Goal: Information Seeking & Learning: Learn about a topic

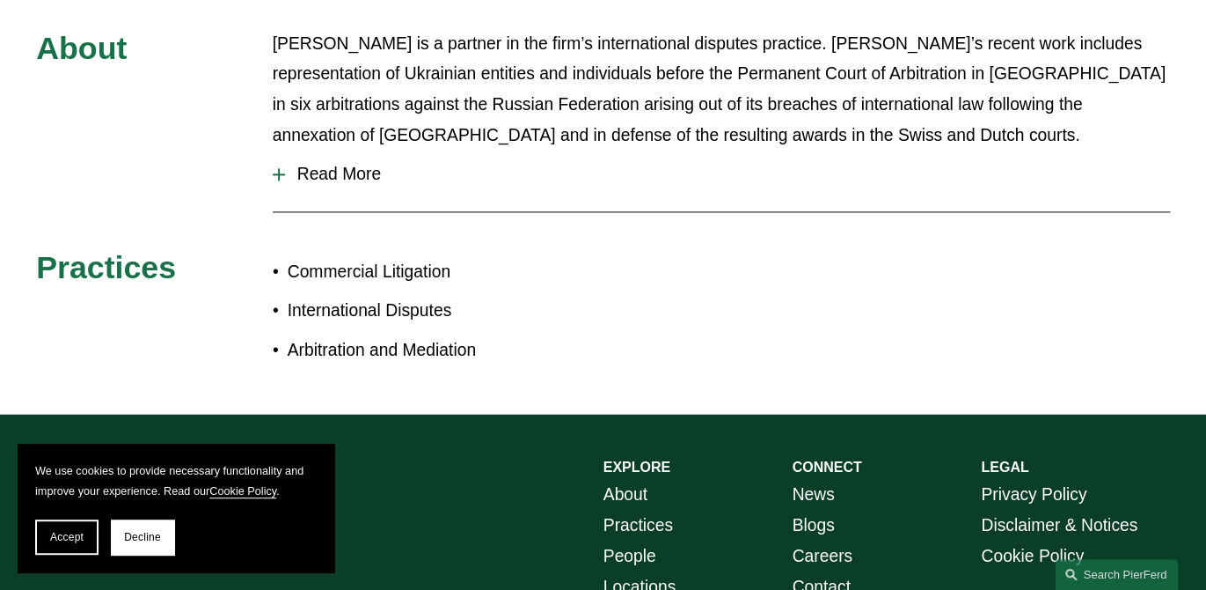
scroll to position [853, 0]
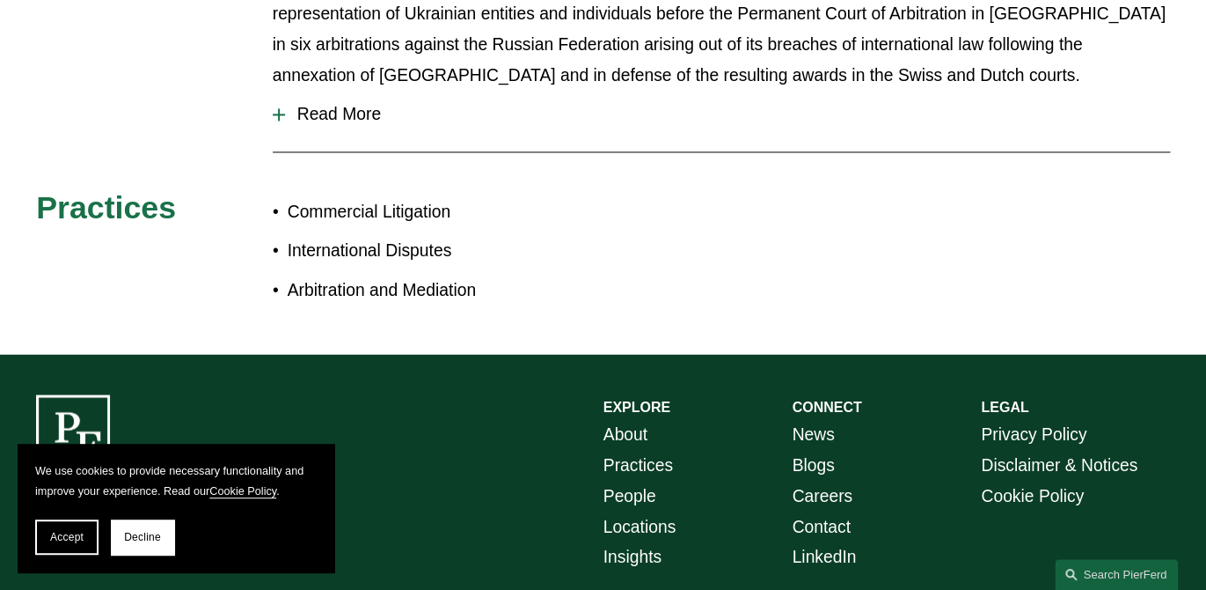
click at [416, 256] on p "International Disputes" at bounding box center [446, 251] width 316 height 31
click at [400, 298] on p "Arbitration and Mediation" at bounding box center [446, 290] width 316 height 31
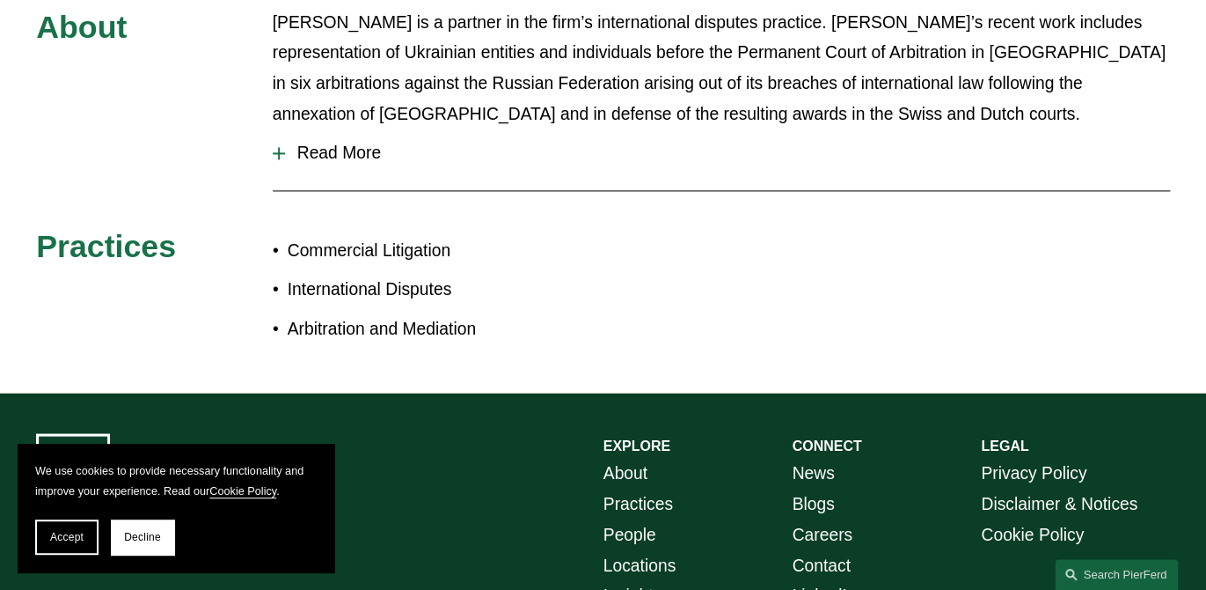
scroll to position [740, 0]
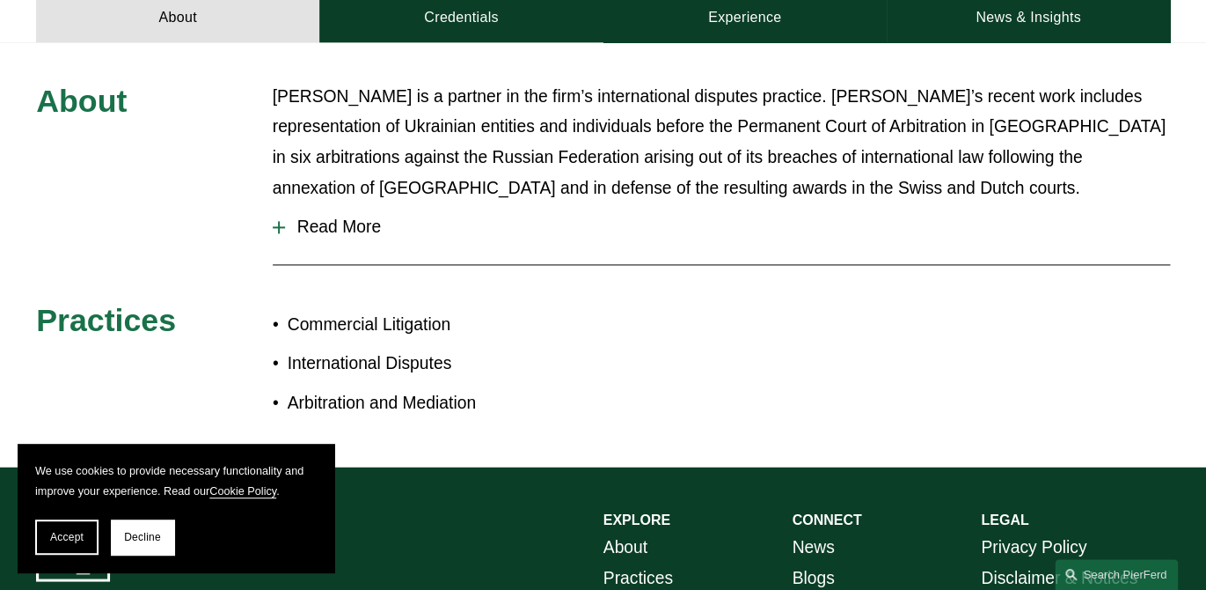
click at [290, 235] on span "Read More" at bounding box center [727, 226] width 885 height 19
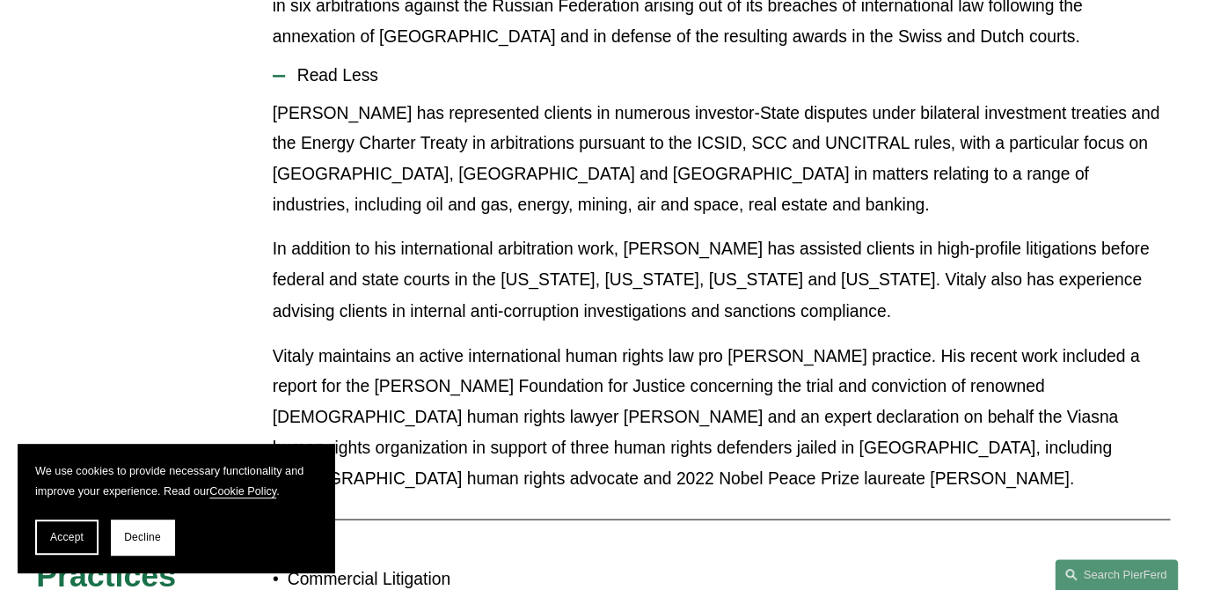
scroll to position [892, 0]
drag, startPoint x: 883, startPoint y: 115, endPoint x: 827, endPoint y: 116, distance: 56.3
click at [827, 116] on p "Vitaly has represented clients in numerous investor-State disputes under bilate…" at bounding box center [722, 159] width 898 height 122
copy p "bilateral"
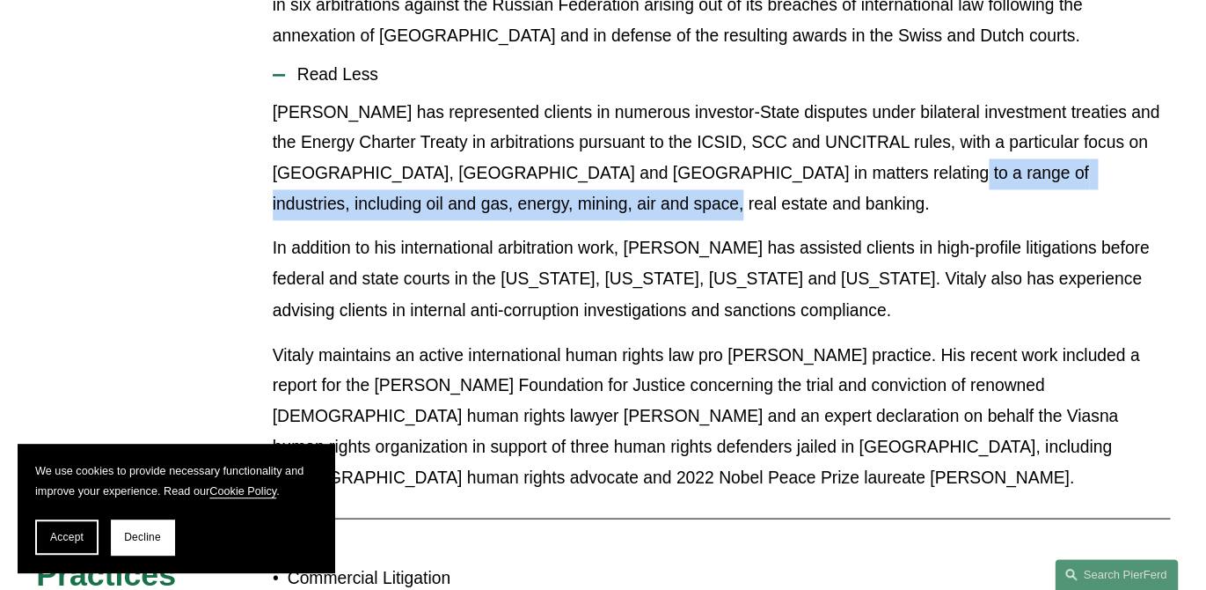
drag, startPoint x: 843, startPoint y: 177, endPoint x: 845, endPoint y: 206, distance: 29.1
click at [845, 206] on p "Vitaly has represented clients in numerous investor-State disputes under bilate…" at bounding box center [722, 159] width 898 height 122
copy p "including oil and gas, energy, mining, air and space, real estate and banking."
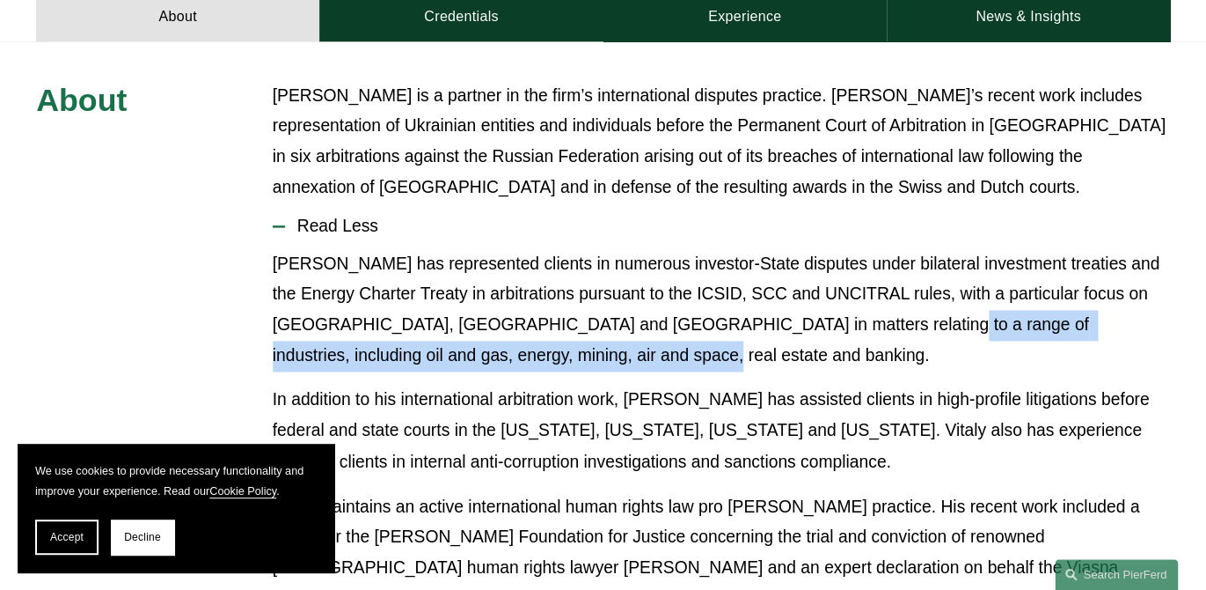
scroll to position [685, 0]
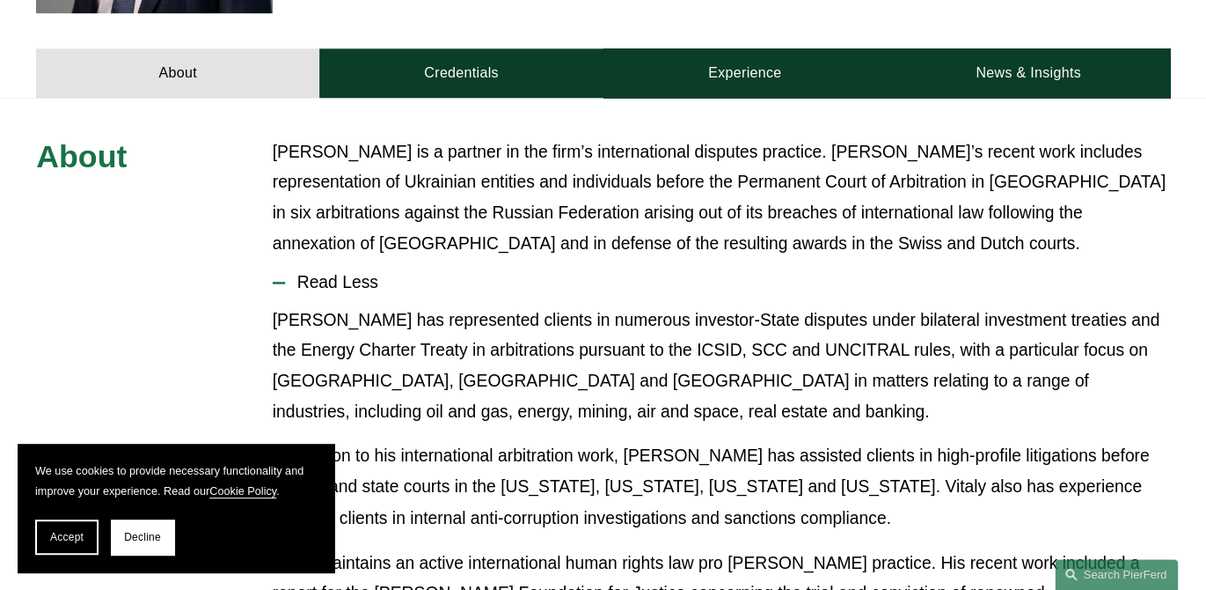
click at [591, 250] on p "Vitaly Morozov is a partner in the firm’s international disputes practice. Vita…" at bounding box center [722, 198] width 898 height 122
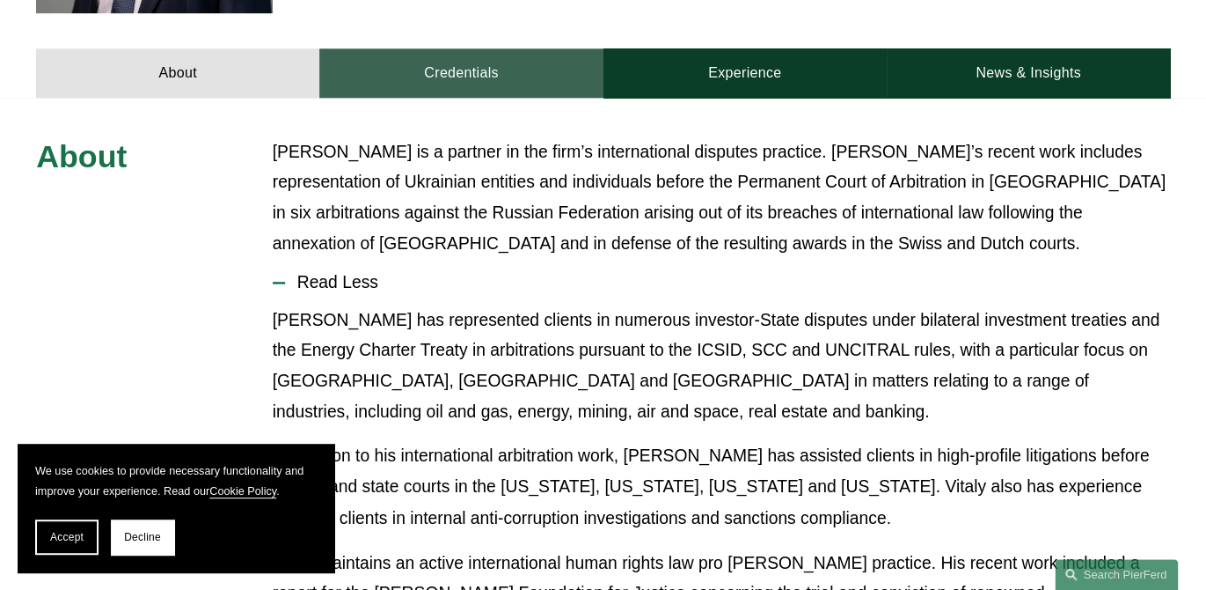
click at [423, 67] on link "Credentials" at bounding box center [460, 72] width 283 height 48
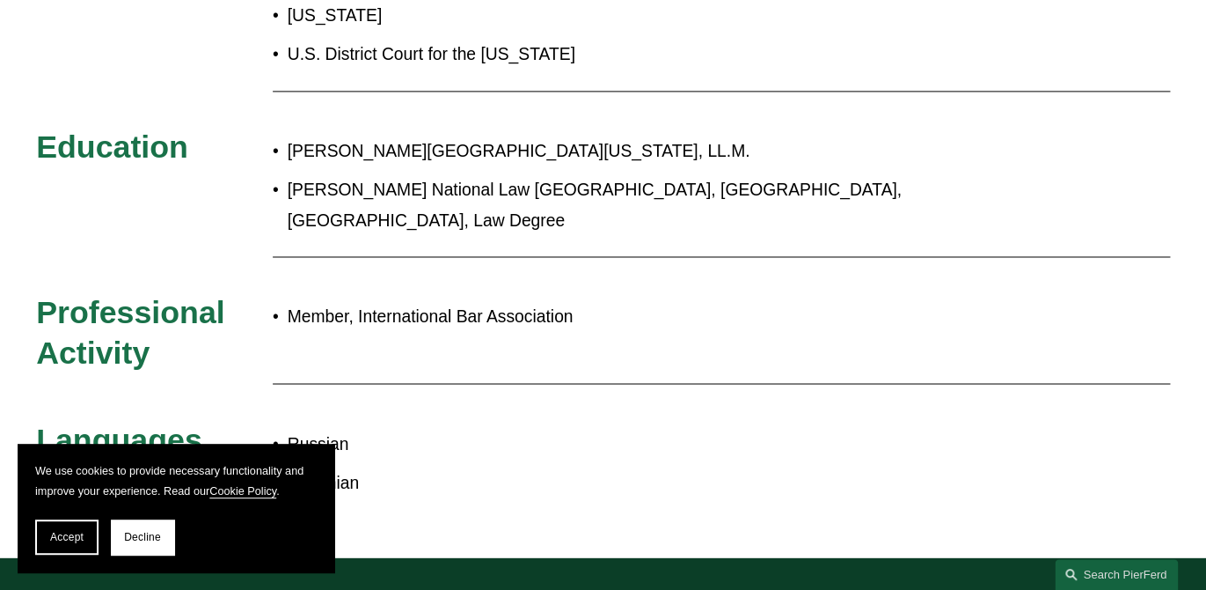
scroll to position [911, 0]
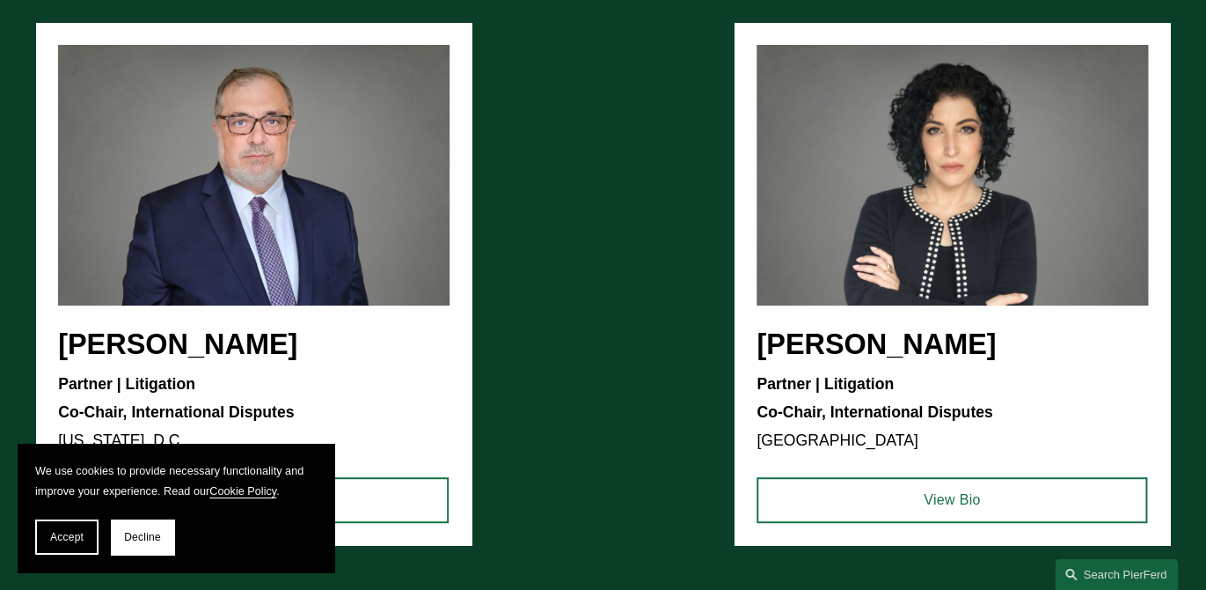
scroll to position [2440, 0]
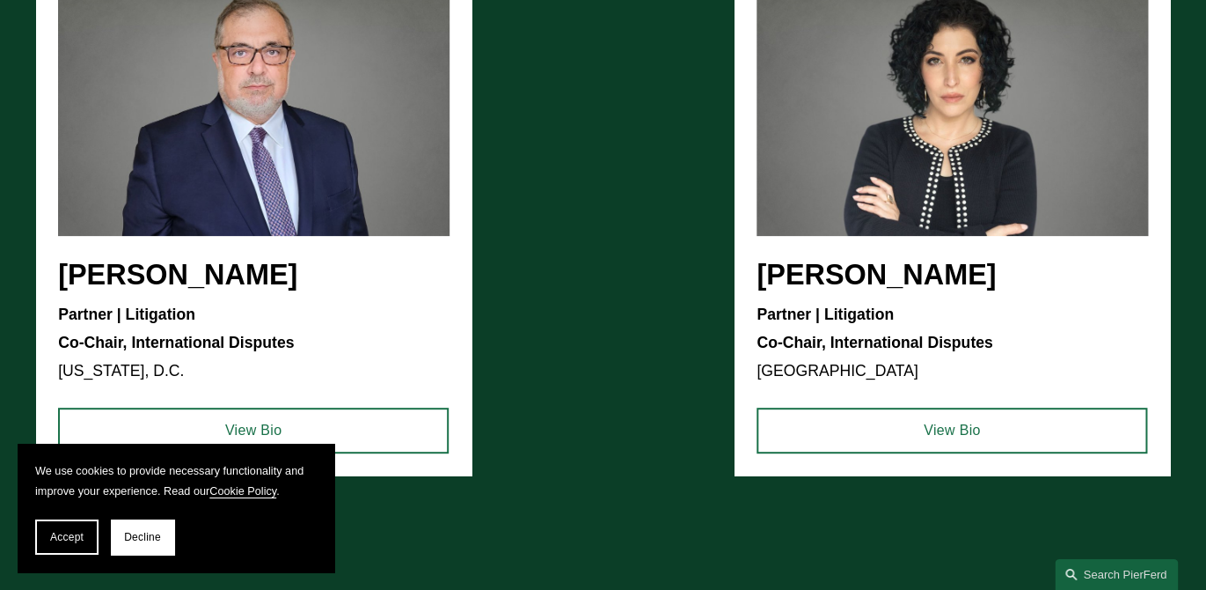
click at [135, 243] on ul "Gene M. Burd Partner | Litigation Co-Chair, International Disputes Washington, …" at bounding box center [603, 214] width 1134 height 522
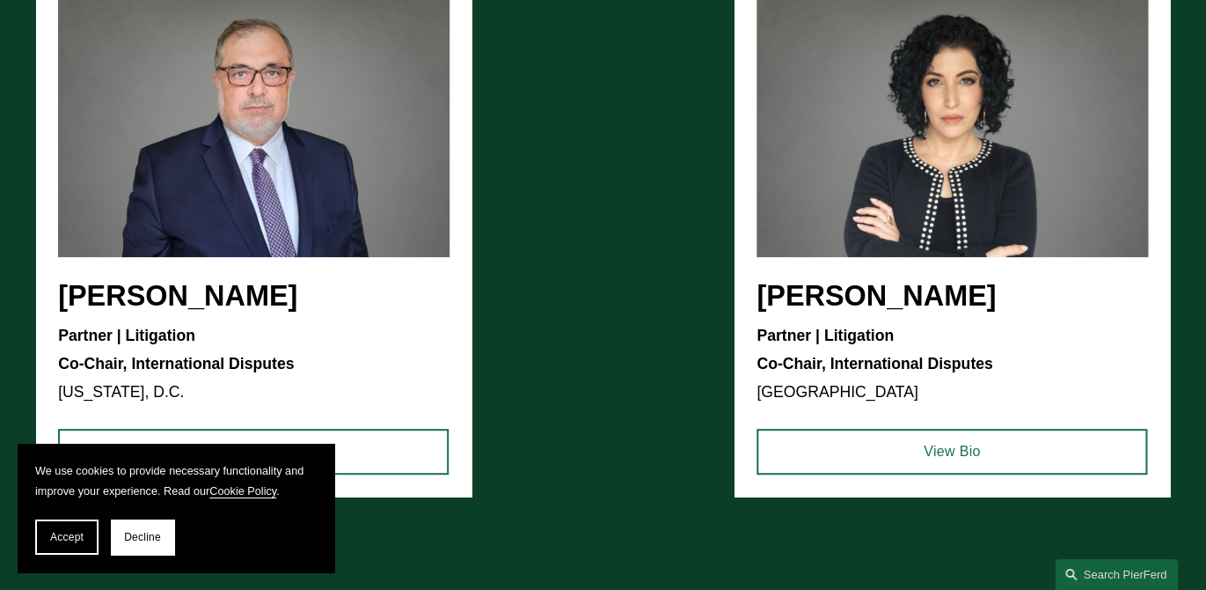
scroll to position [2406, 0]
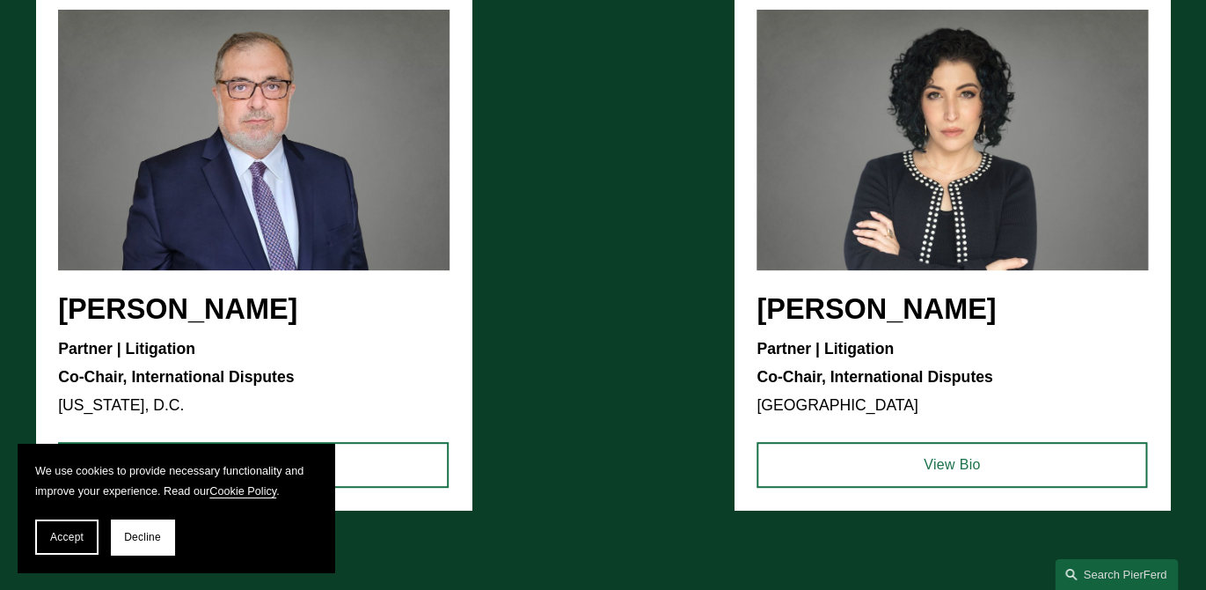
drag, startPoint x: 60, startPoint y: 279, endPoint x: 246, endPoint y: 280, distance: 185.7
click at [246, 280] on ul "Gene M. Burd Partner | Litigation Co-Chair, International Disputes Washington, …" at bounding box center [603, 249] width 1134 height 522
click at [238, 442] on link "View Bio" at bounding box center [253, 465] width 391 height 46
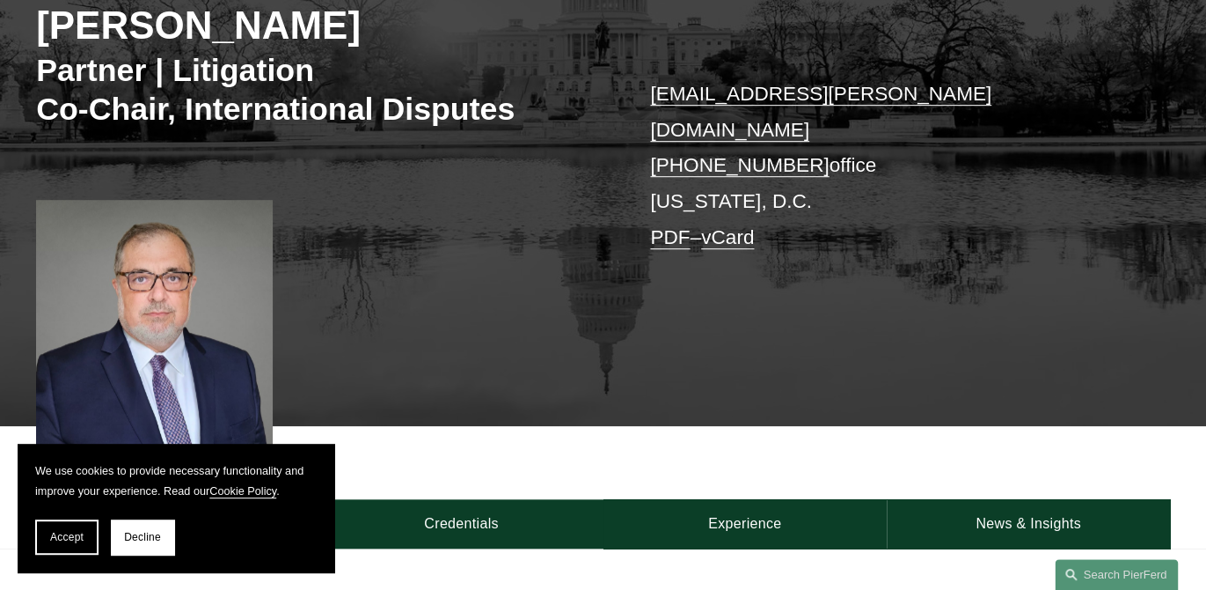
scroll to position [527, 0]
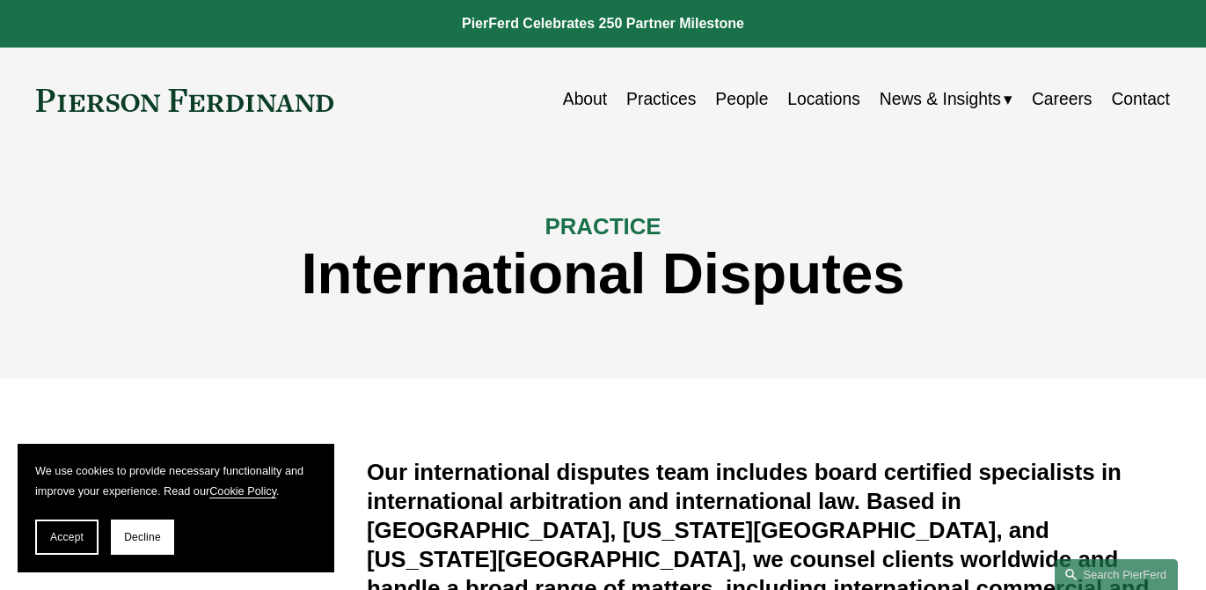
scroll to position [2406, 0]
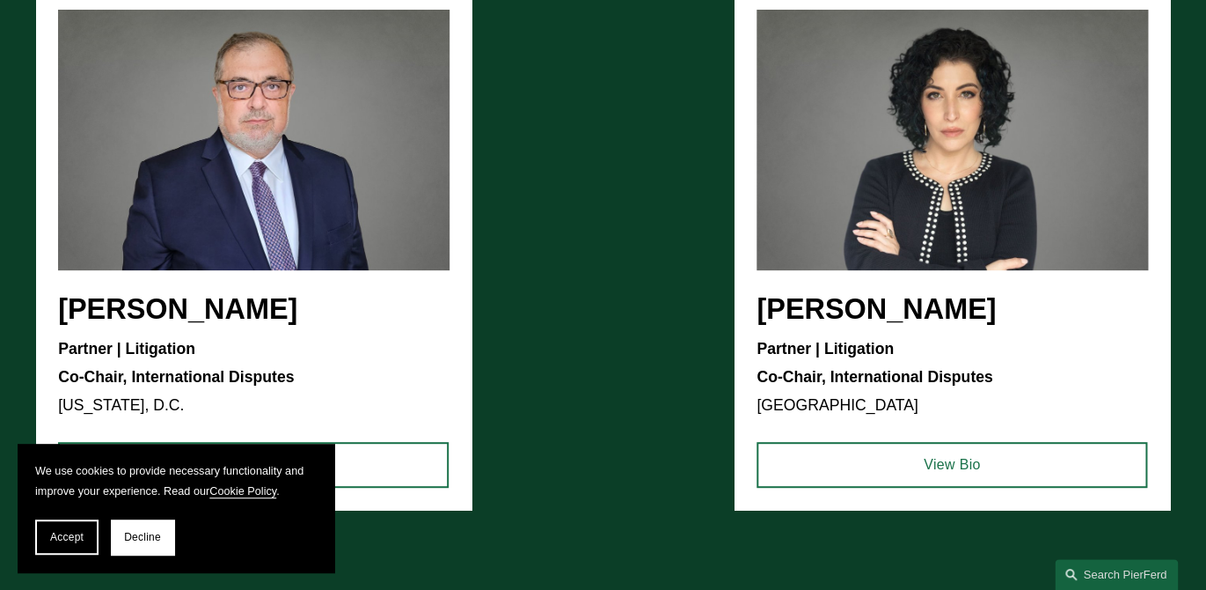
click at [935, 149] on ul "[PERSON_NAME] Partner | Litigation Co-Chair, International Disputes [US_STATE],…" at bounding box center [603, 249] width 1134 height 522
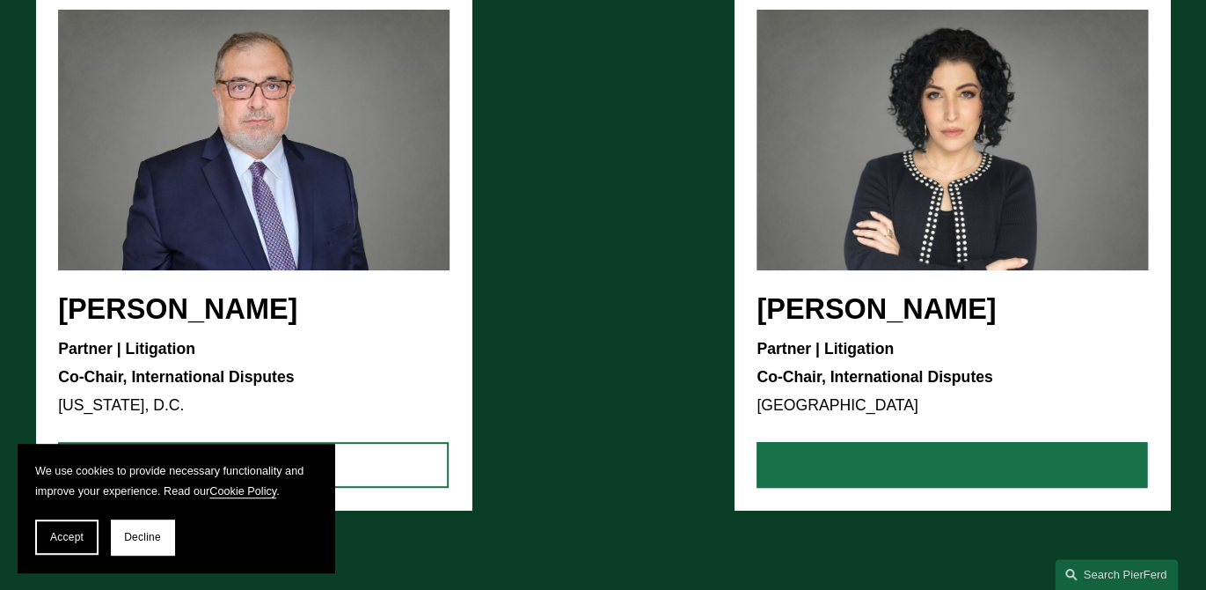
click at [924, 451] on link "View Bio" at bounding box center [952, 465] width 391 height 46
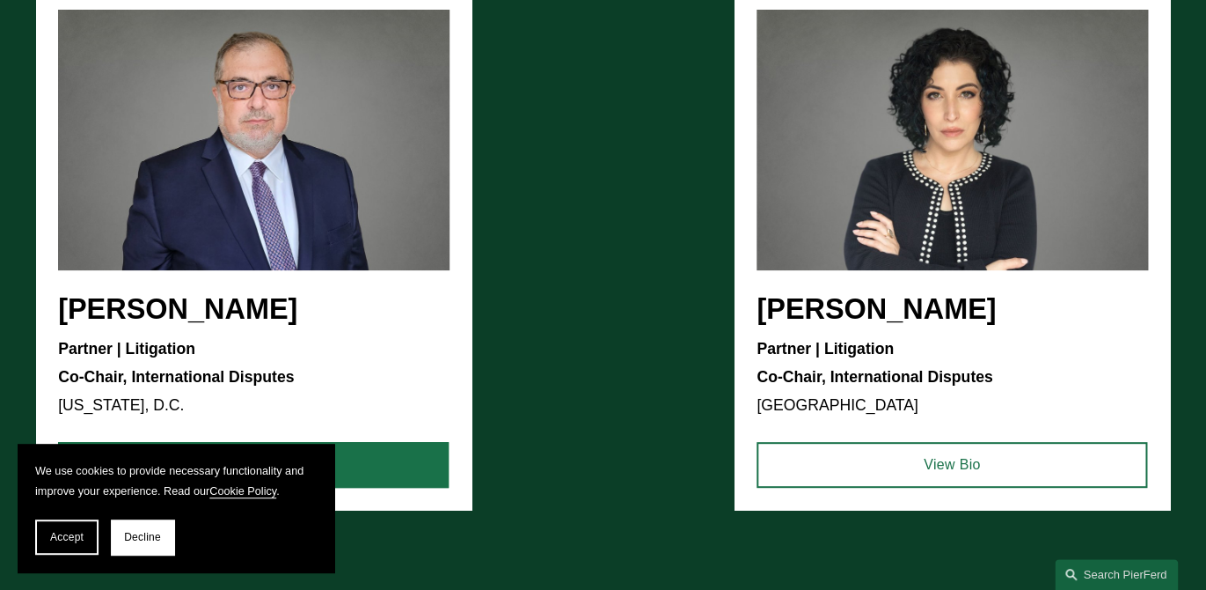
click at [341, 442] on link "View Bio" at bounding box center [253, 465] width 391 height 46
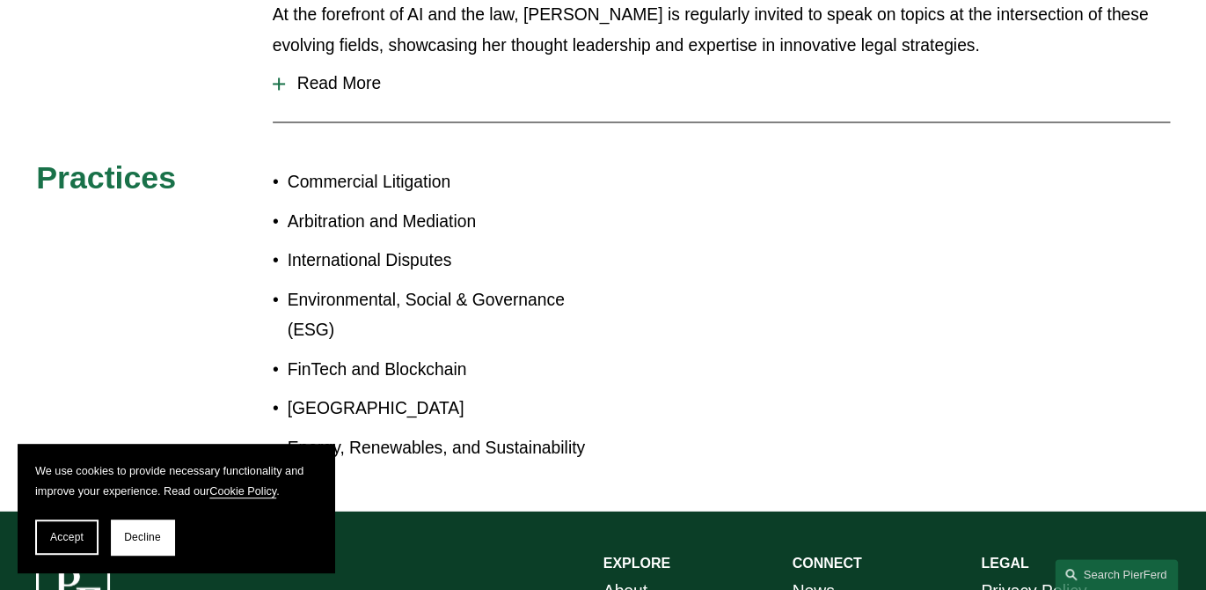
scroll to position [993, 0]
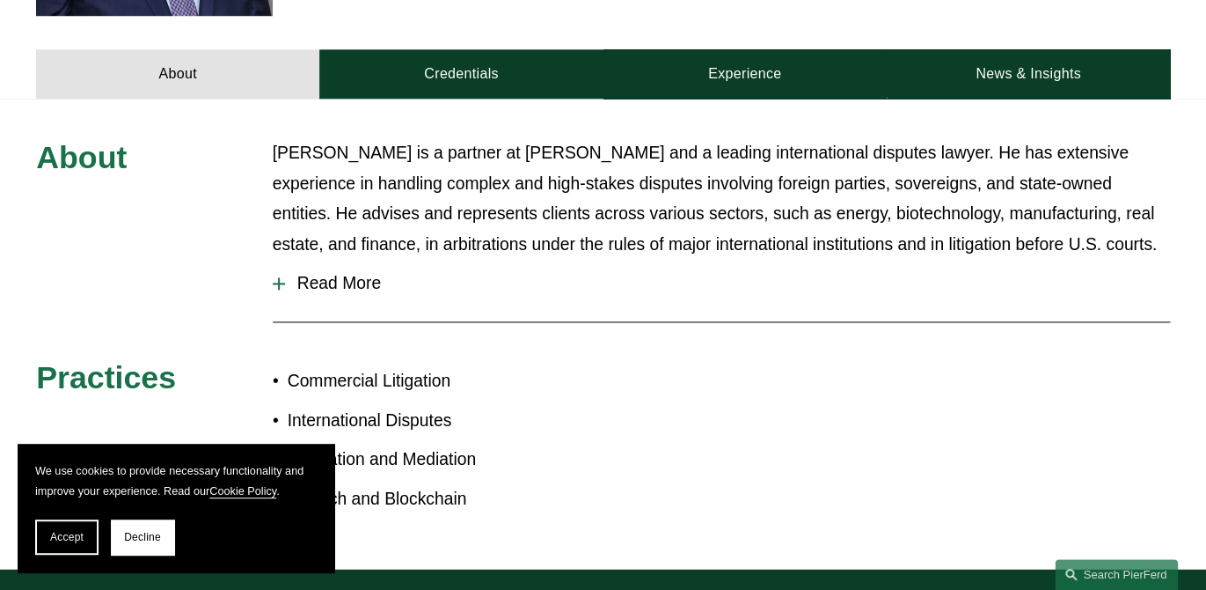
scroll to position [884, 0]
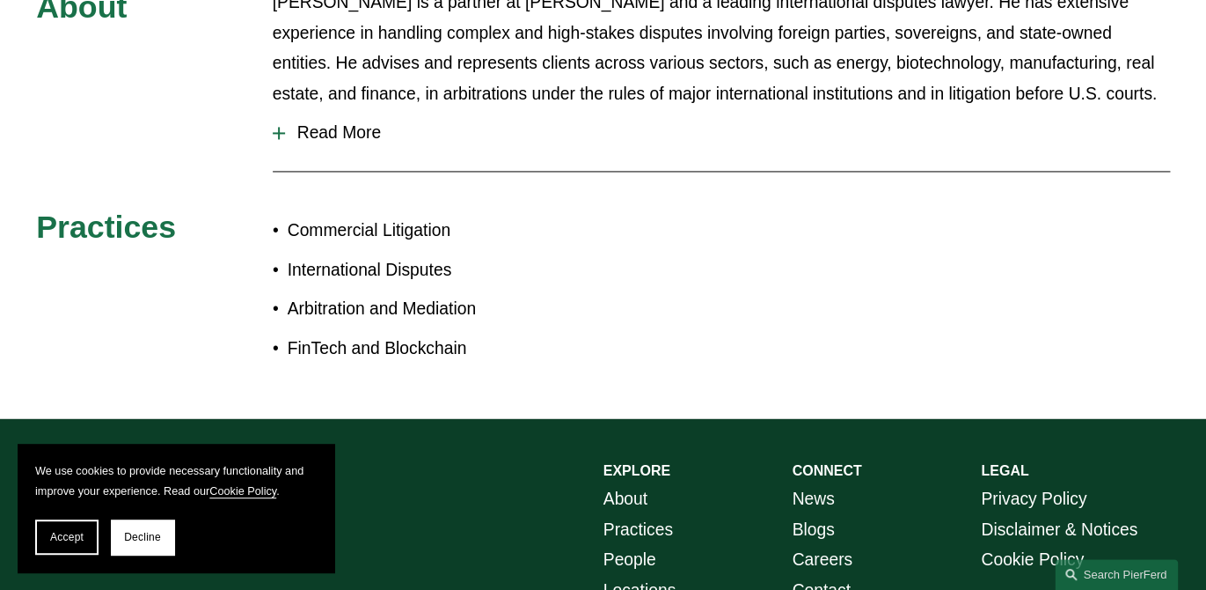
click at [342, 123] on span "Read More" at bounding box center [727, 132] width 885 height 19
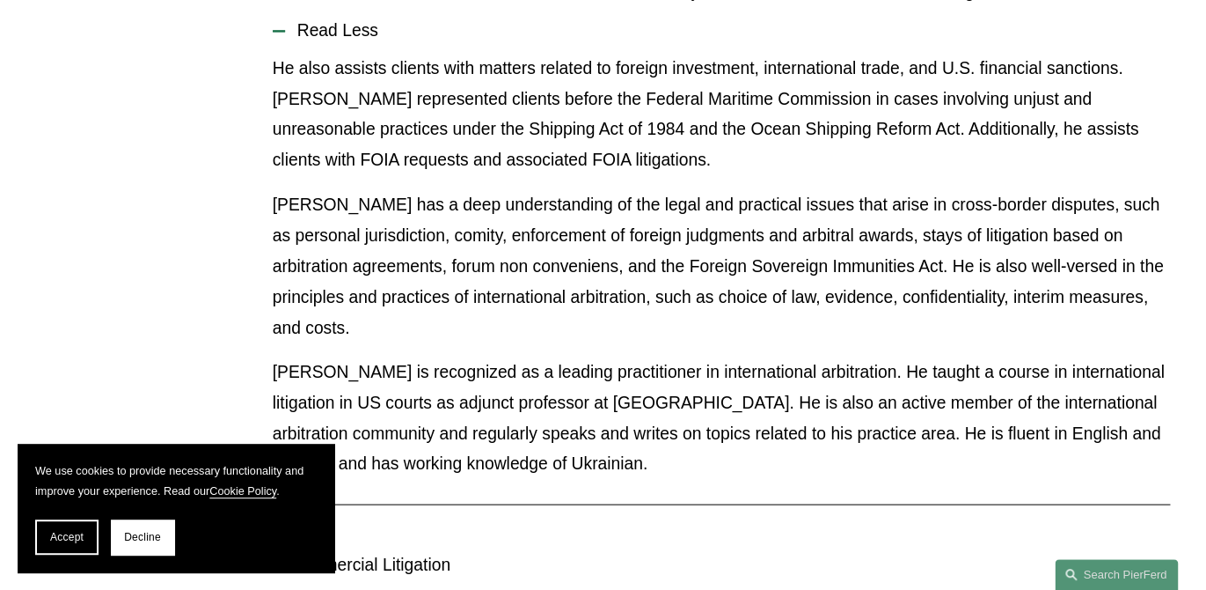
scroll to position [988, 0]
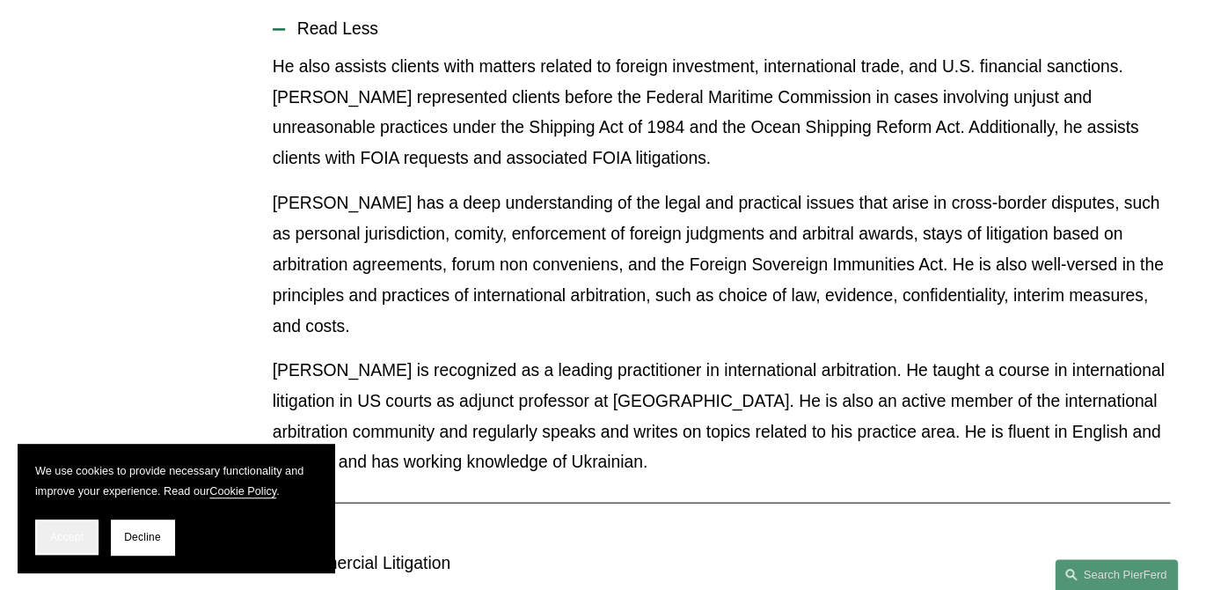
click at [64, 539] on span "Accept" at bounding box center [66, 537] width 33 height 12
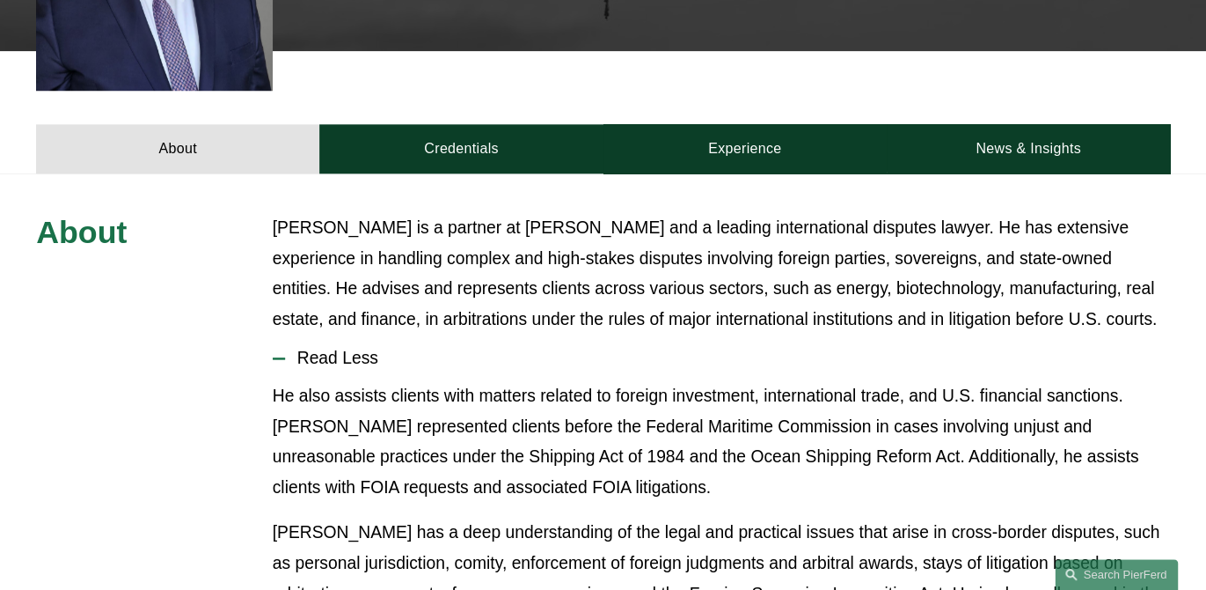
scroll to position [275, 0]
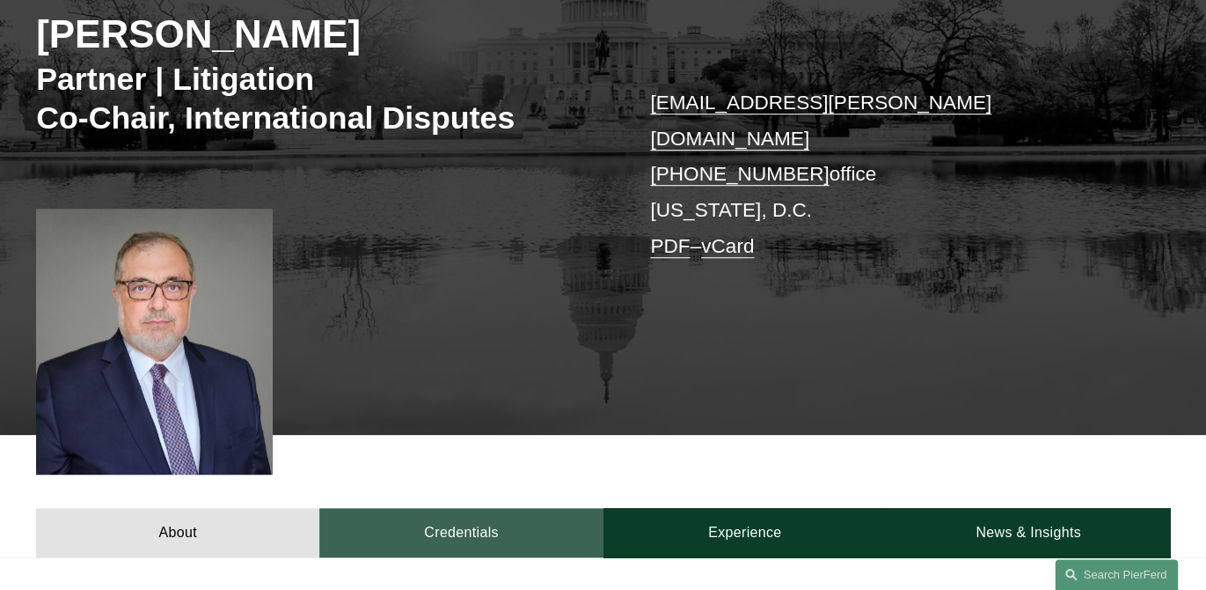
click at [482, 508] on link "Credentials" at bounding box center [460, 532] width 283 height 48
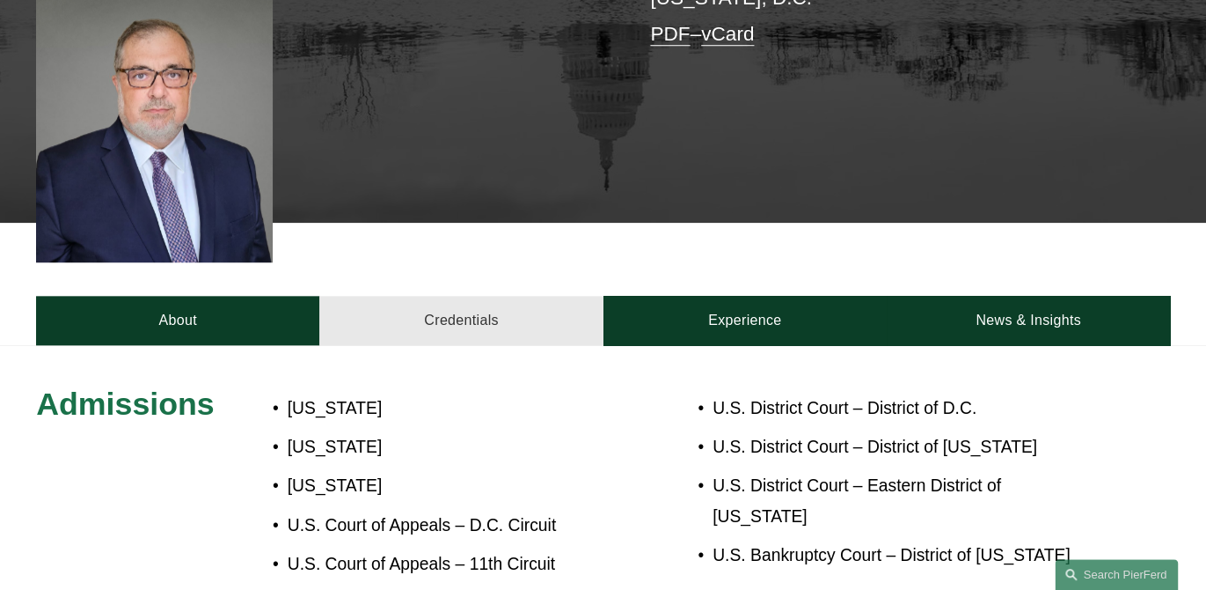
scroll to position [539, 0]
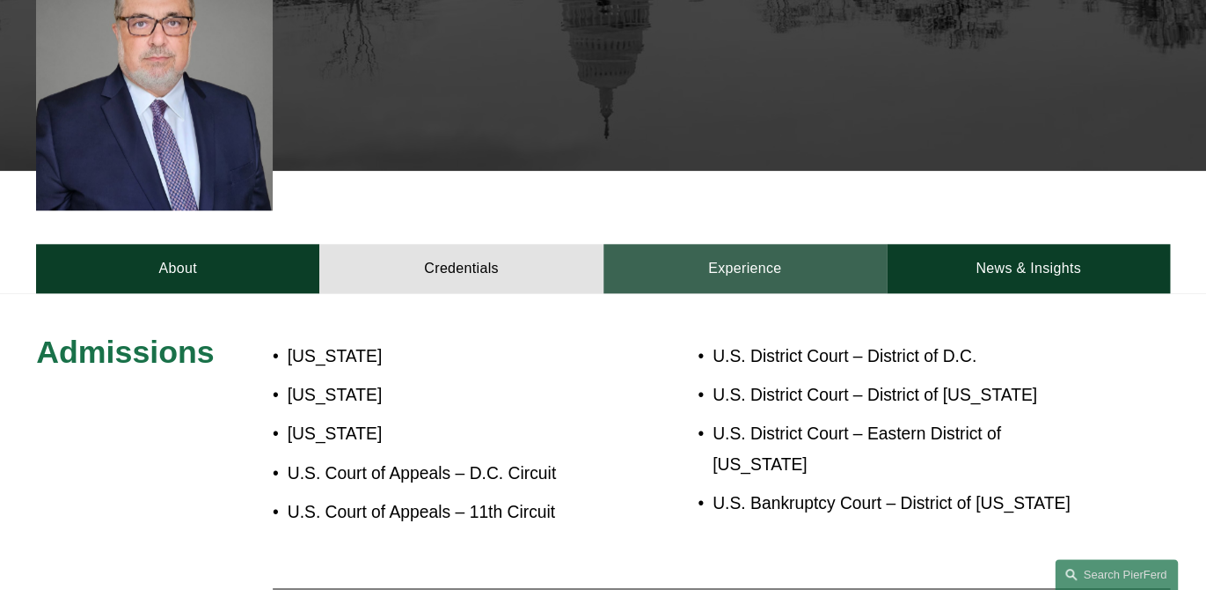
click at [732, 249] on link "Experience" at bounding box center [745, 268] width 283 height 48
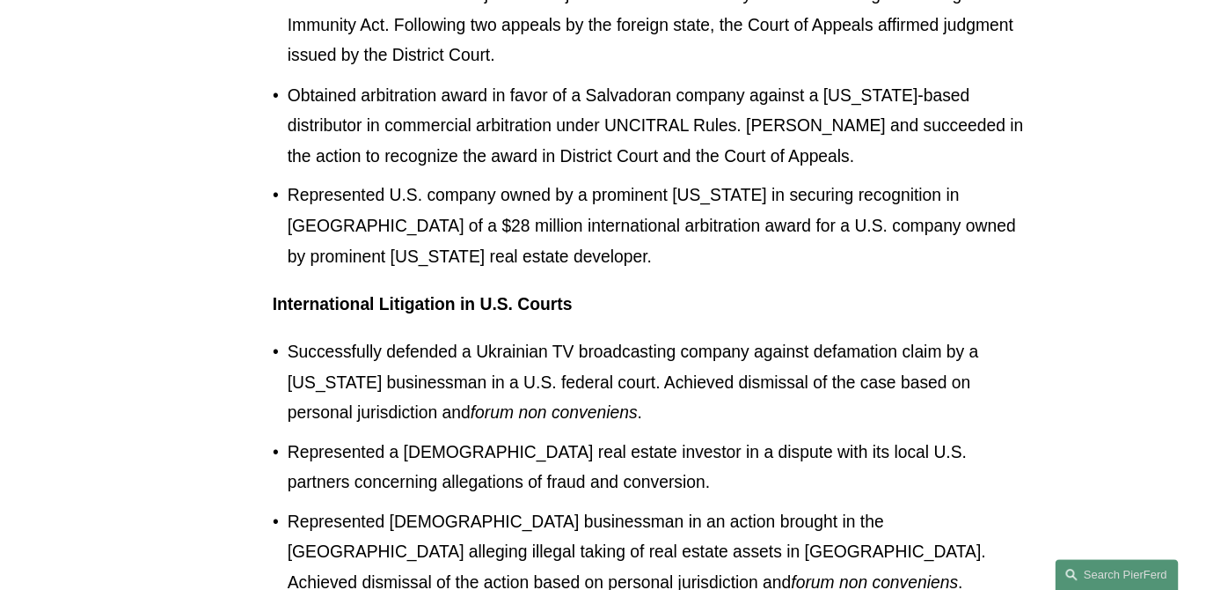
scroll to position [1279, 0]
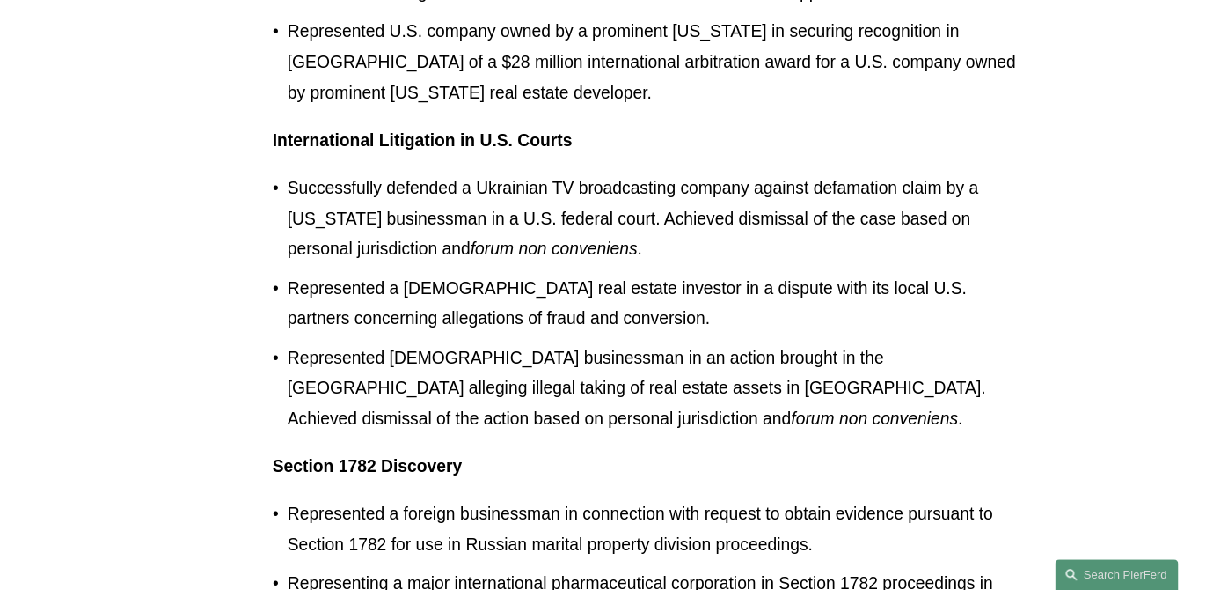
drag, startPoint x: 286, startPoint y: 253, endPoint x: 447, endPoint y: 257, distance: 161.1
click at [447, 274] on p "Represented a Russian real estate investor in a dispute with its local U.S. par…" at bounding box center [658, 304] width 741 height 61
drag, startPoint x: 458, startPoint y: 258, endPoint x: 274, endPoint y: 258, distance: 184.8
click at [288, 274] on p "Represented a Russian real estate investor in a dispute with its local U.S. par…" at bounding box center [658, 304] width 741 height 61
copy p "Represented a Russian"
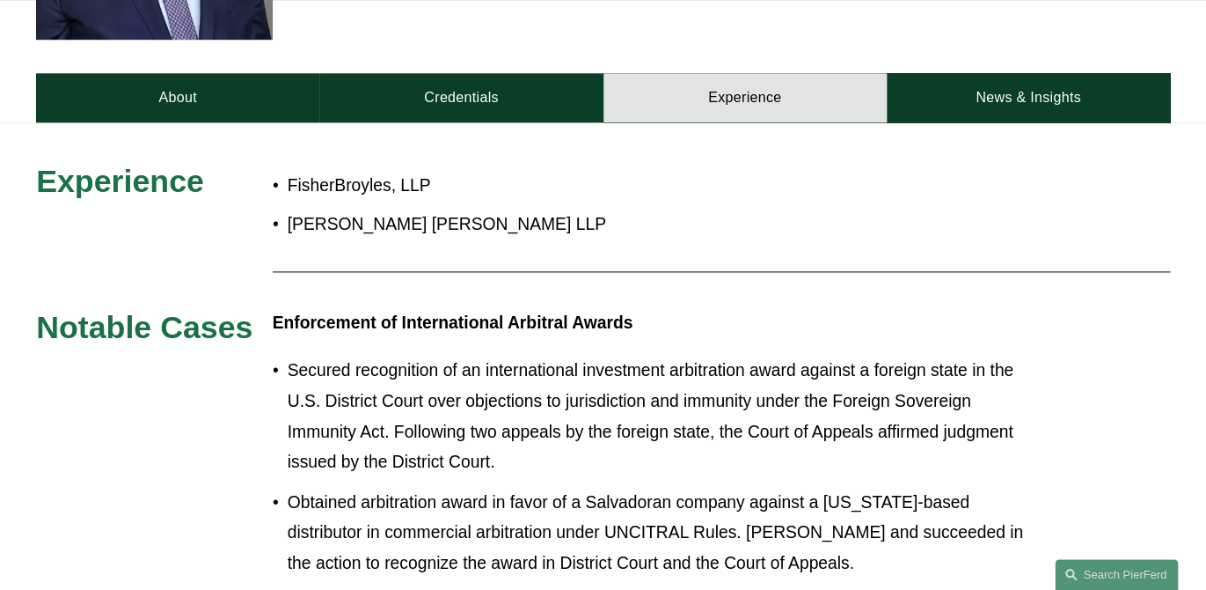
scroll to position [498, 0]
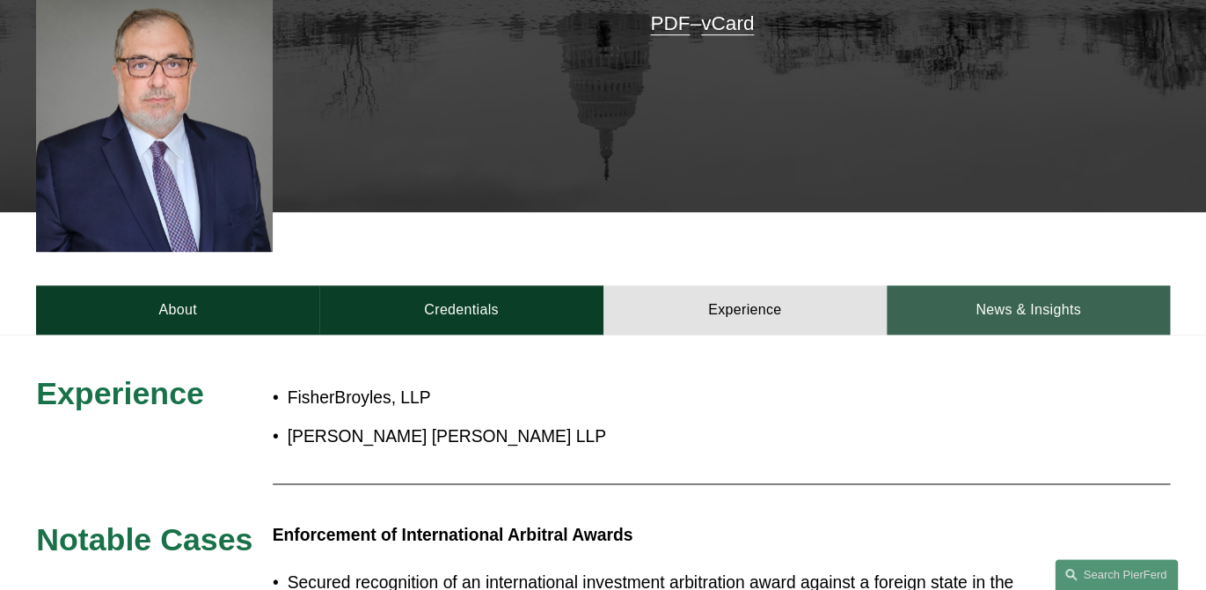
click at [1053, 285] on link "News & Insights" at bounding box center [1028, 309] width 283 height 48
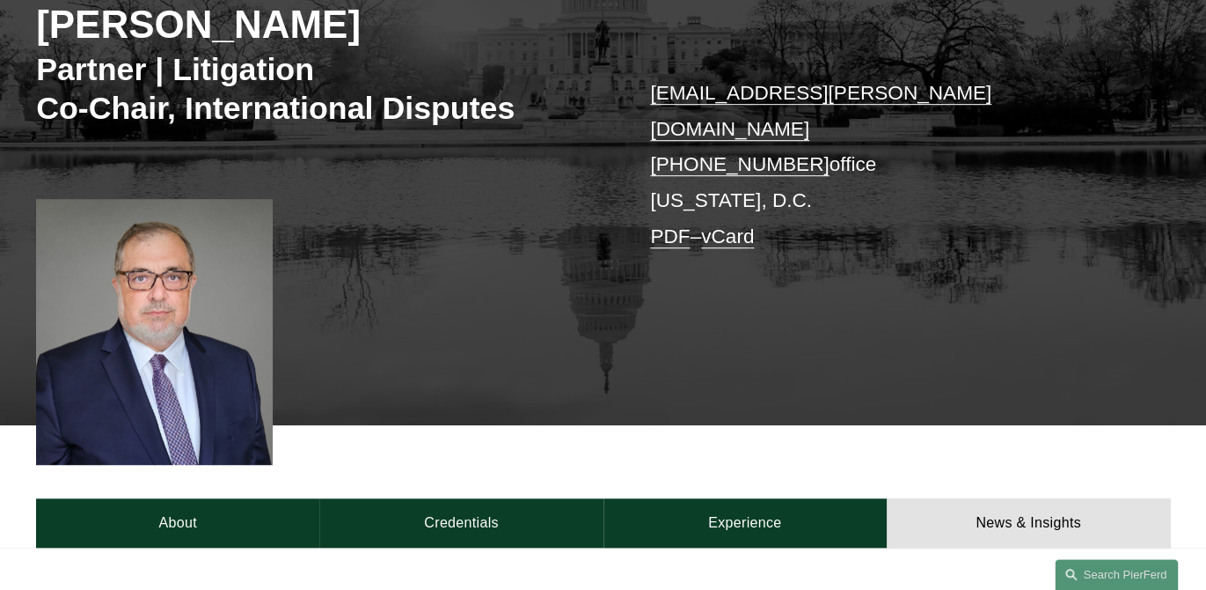
scroll to position [61, 0]
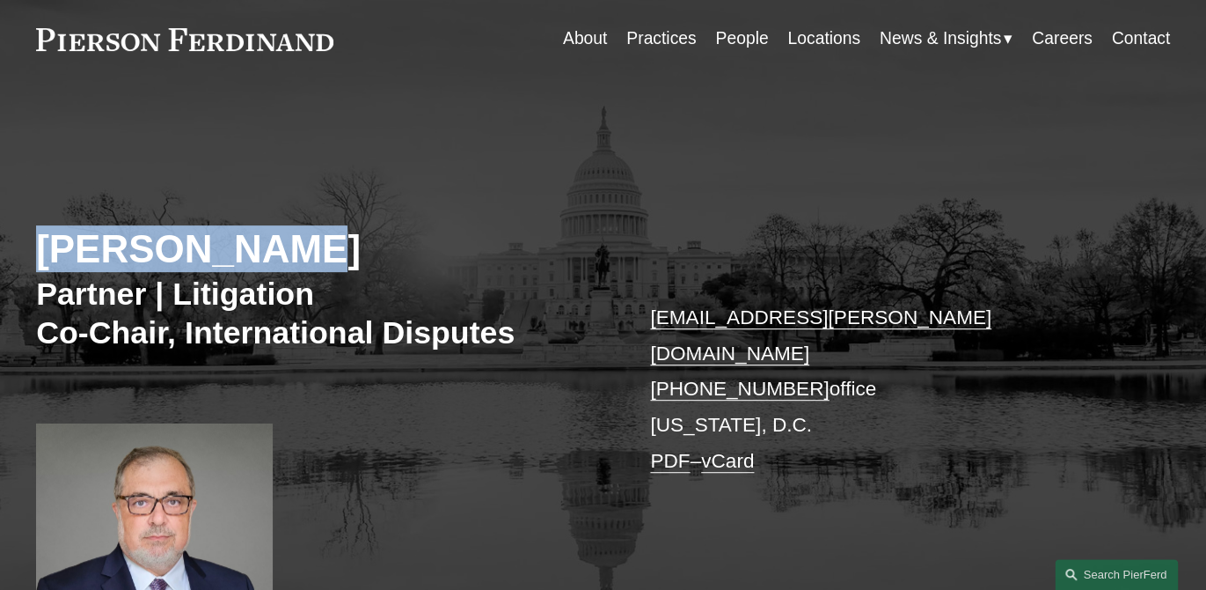
drag, startPoint x: 40, startPoint y: 246, endPoint x: 298, endPoint y: 240, distance: 257.9
click at [299, 242] on h2 "Gene M. Burd" at bounding box center [319, 248] width 567 height 47
copy h2 "Gene M. Burd"
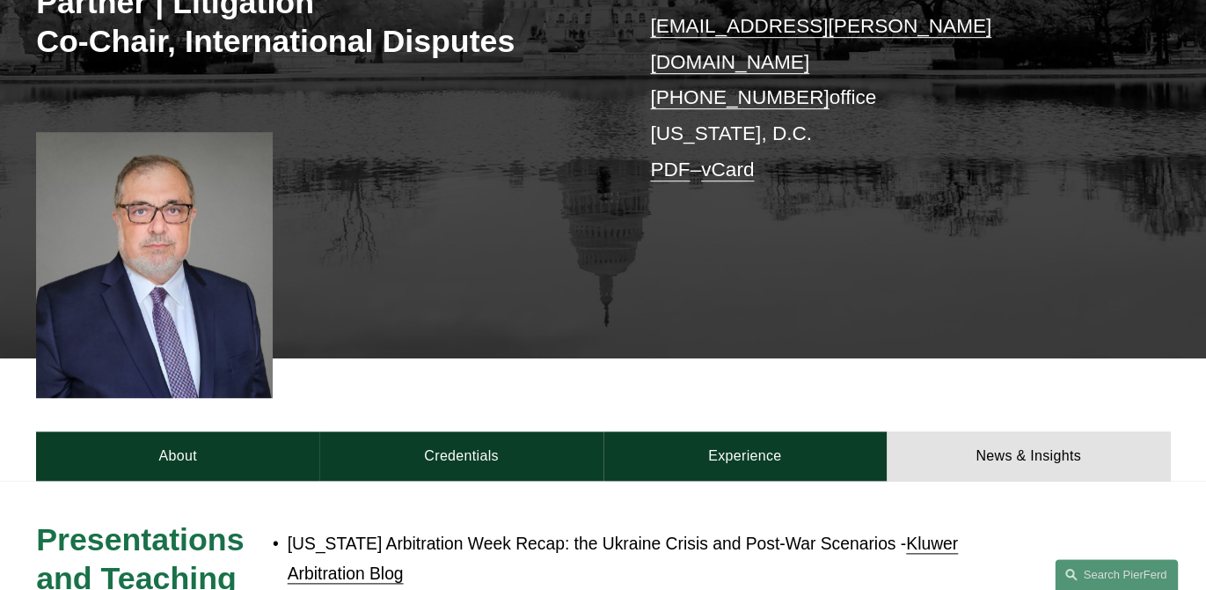
scroll to position [356, 0]
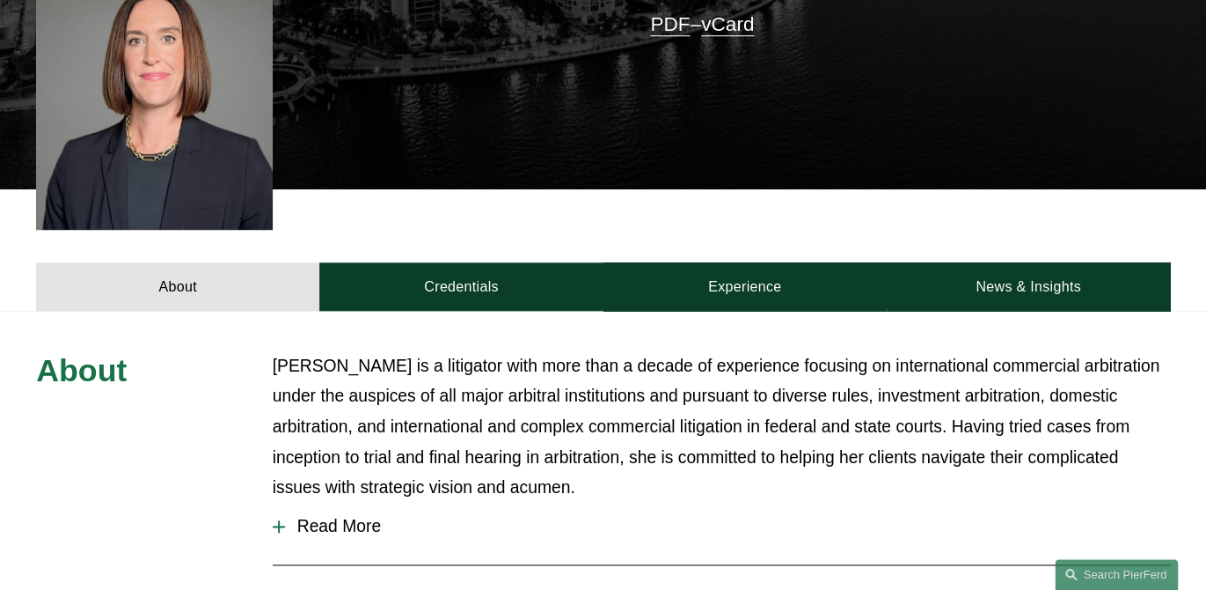
scroll to position [547, 0]
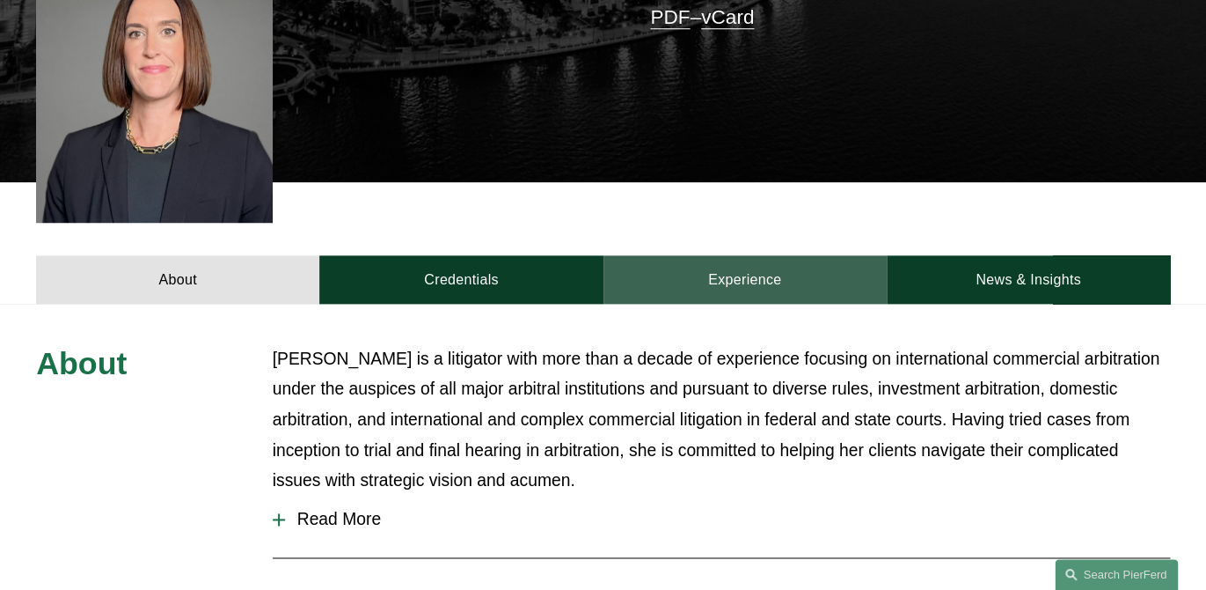
click at [693, 255] on link "Experience" at bounding box center [745, 279] width 283 height 48
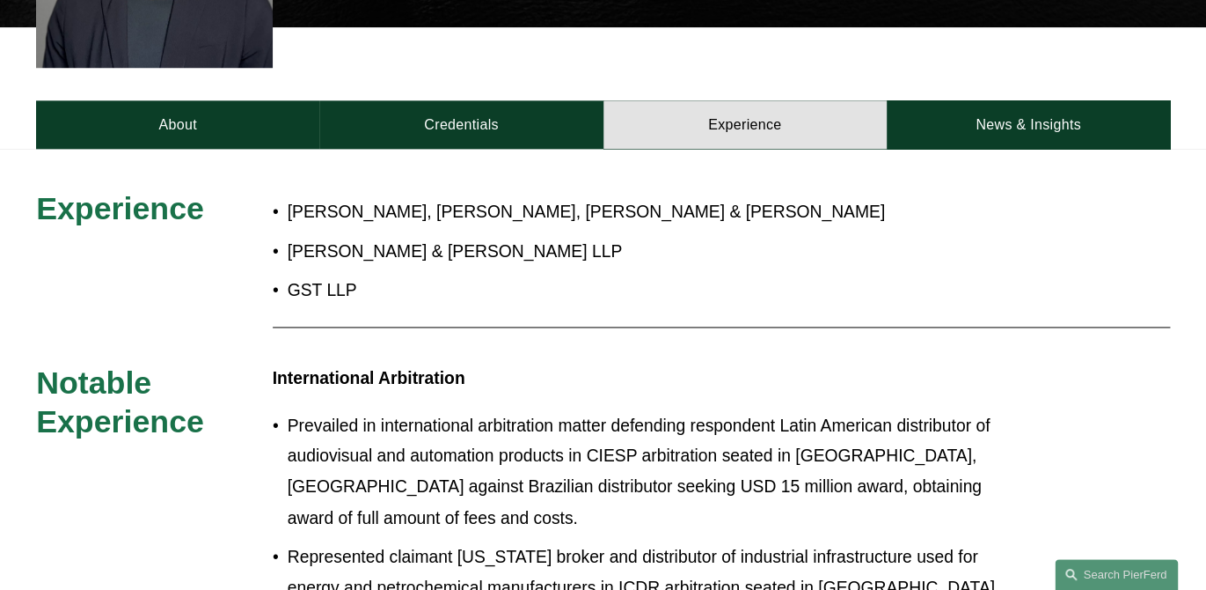
scroll to position [683, 0]
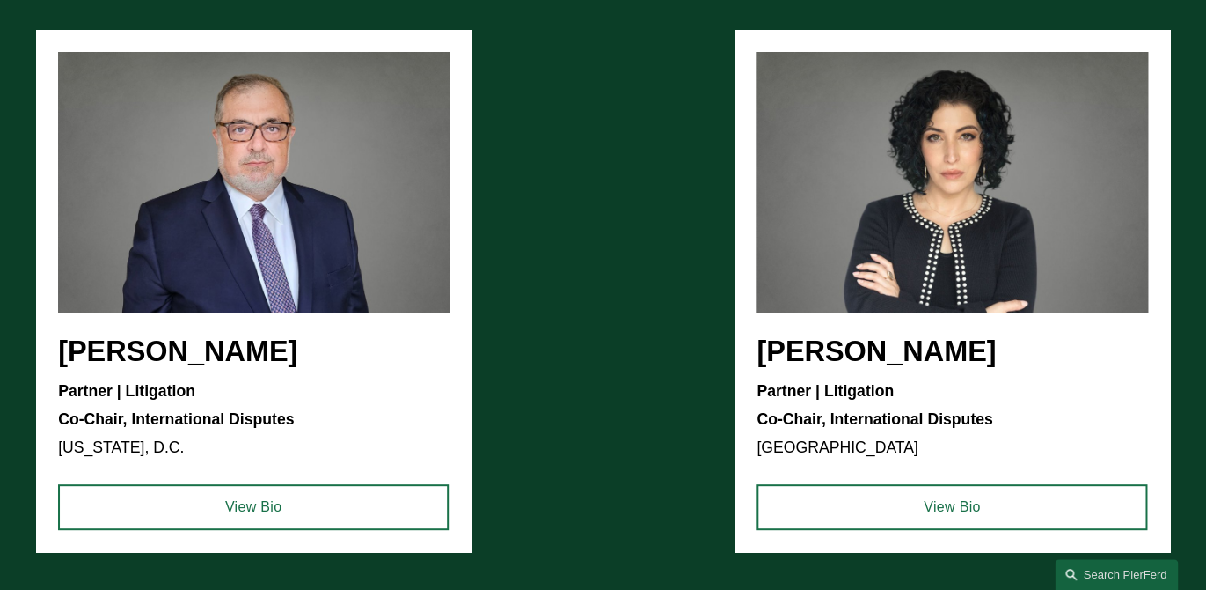
scroll to position [2390, 0]
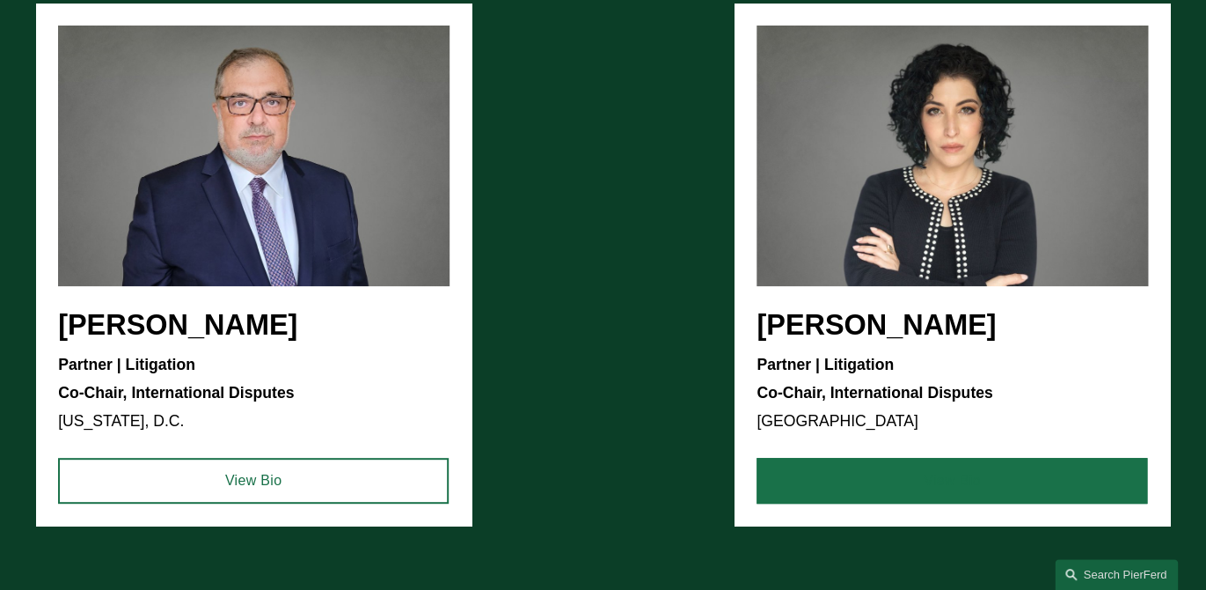
click at [932, 458] on link "View Bio" at bounding box center [952, 481] width 391 height 46
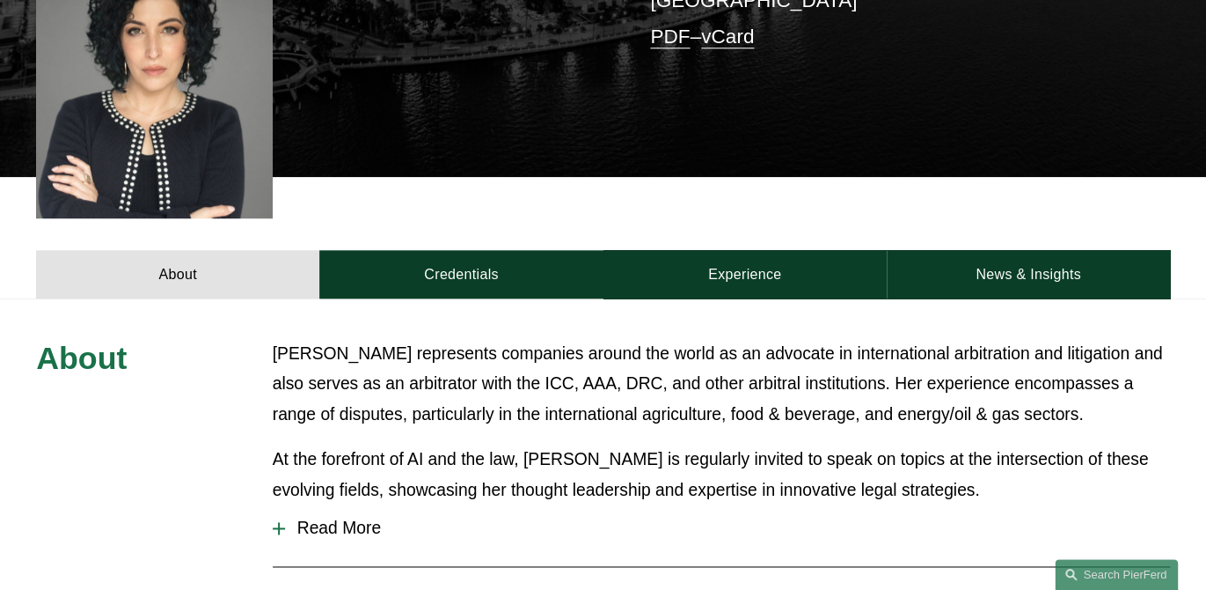
scroll to position [777, 0]
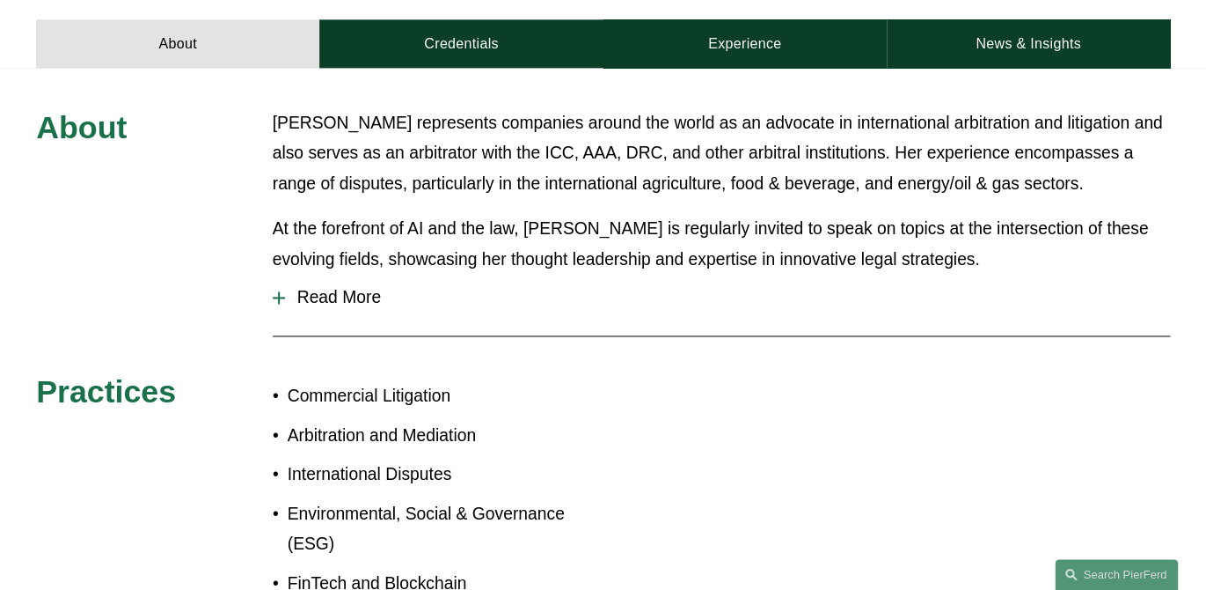
click at [355, 288] on span "Read More" at bounding box center [727, 297] width 885 height 19
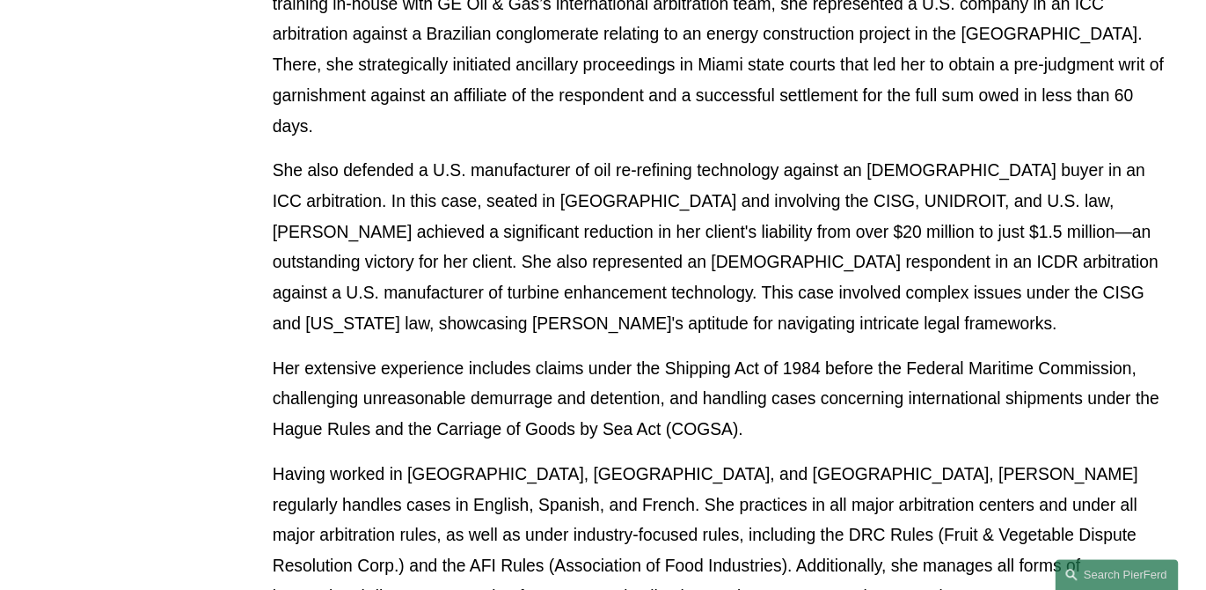
scroll to position [1815, 0]
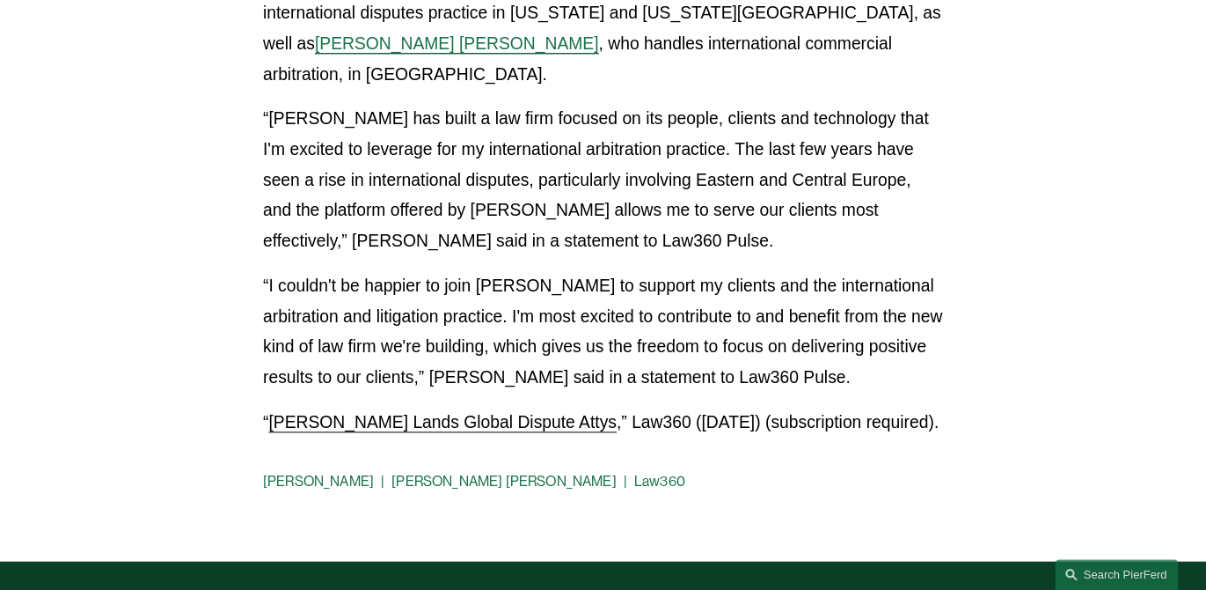
scroll to position [337, 0]
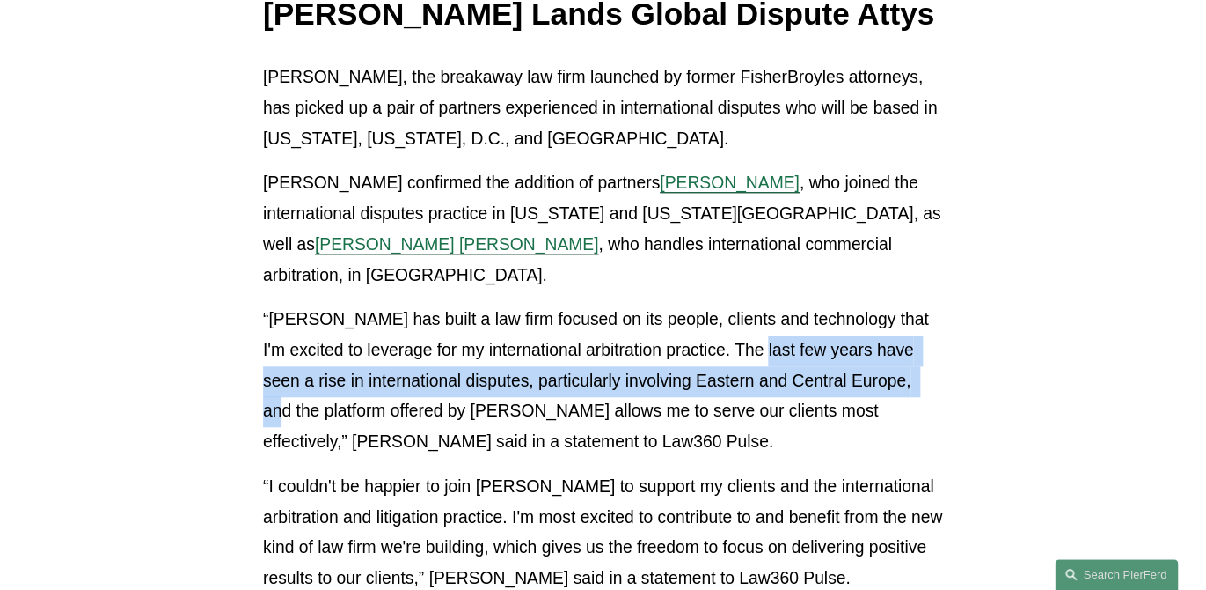
drag, startPoint x: 747, startPoint y: 317, endPoint x: 905, endPoint y: 356, distance: 163.1
click at [905, 356] on p "“[PERSON_NAME] has built a law firm focused on its people, clients and technolo…" at bounding box center [603, 380] width 680 height 153
copy p "The last few years have seen a rise in international disputes, particularly inv…"
click at [599, 235] on span "[PERSON_NAME] [PERSON_NAME]" at bounding box center [457, 244] width 284 height 18
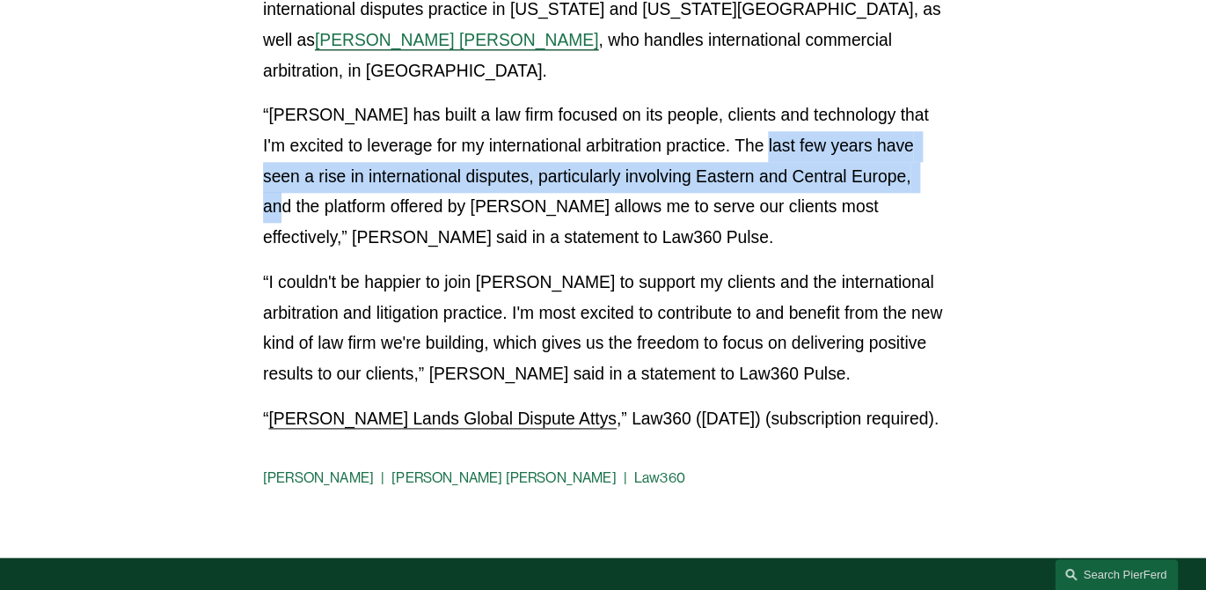
scroll to position [473, 0]
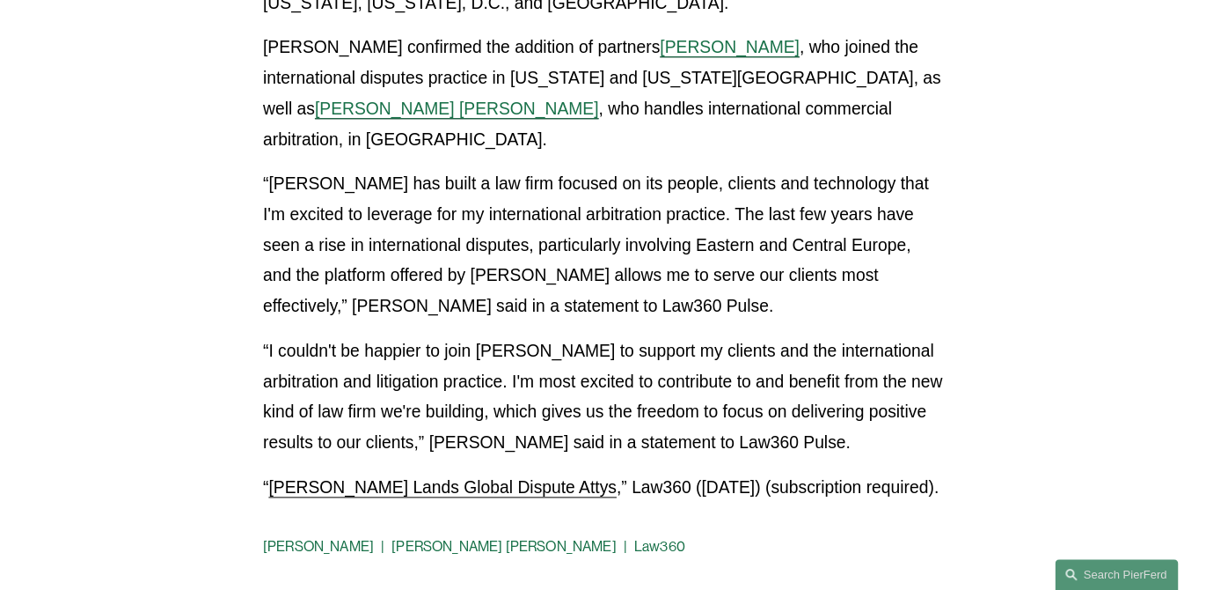
click at [462, 284] on p "“Pierson Ferdinand has built a law firm focused on its people, clients and tech…" at bounding box center [603, 245] width 680 height 153
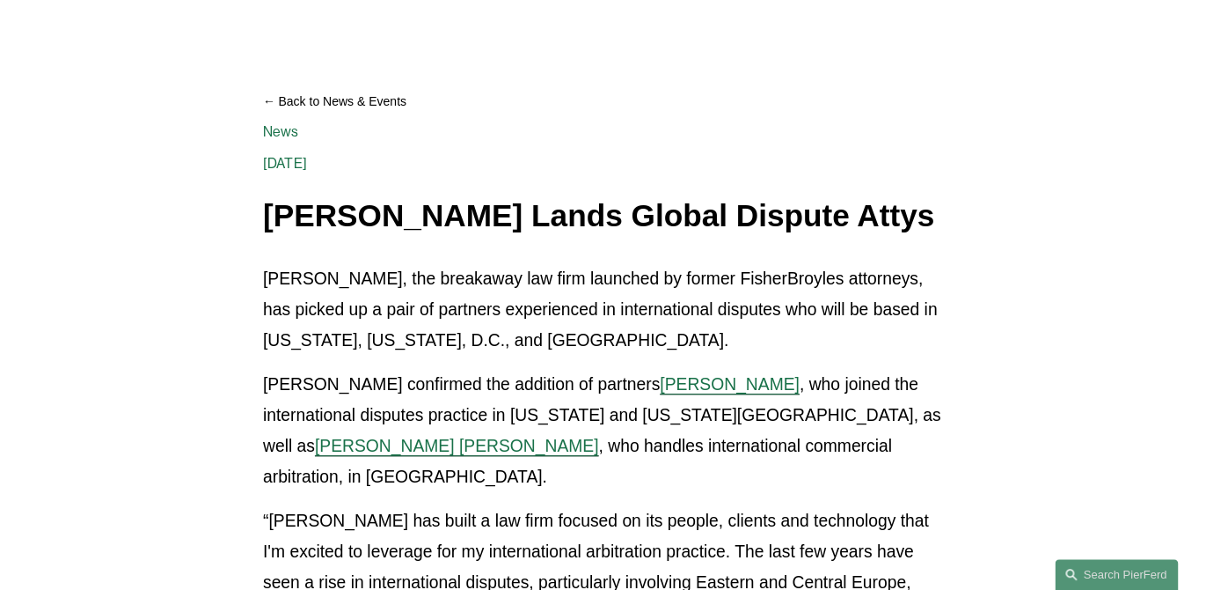
scroll to position [0, 0]
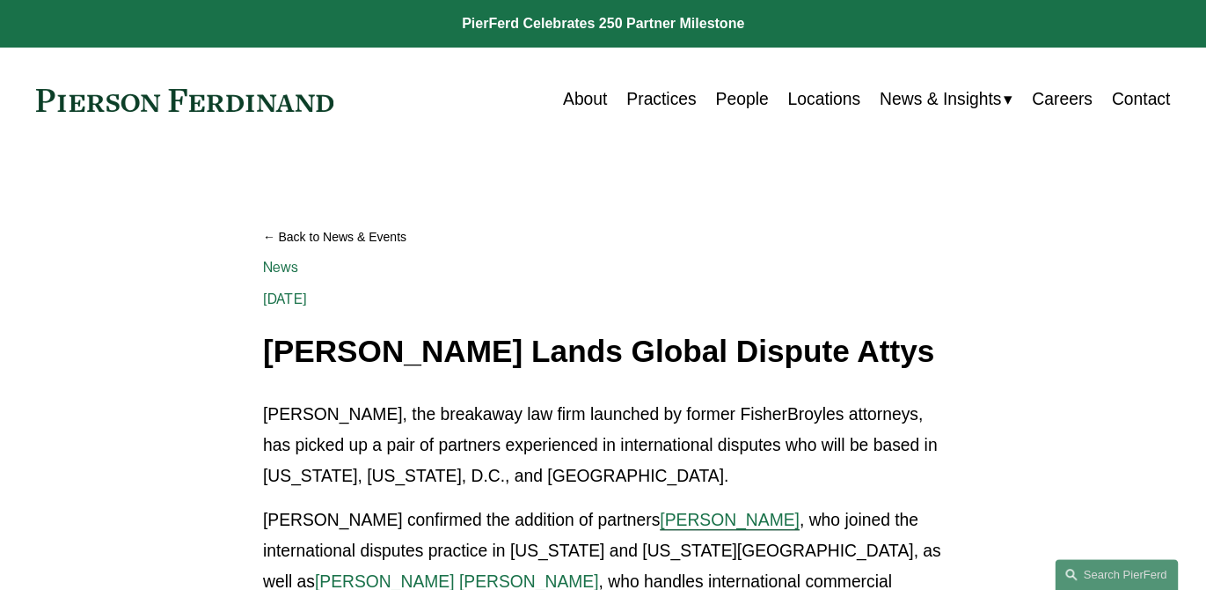
click at [739, 111] on link "People" at bounding box center [741, 100] width 53 height 34
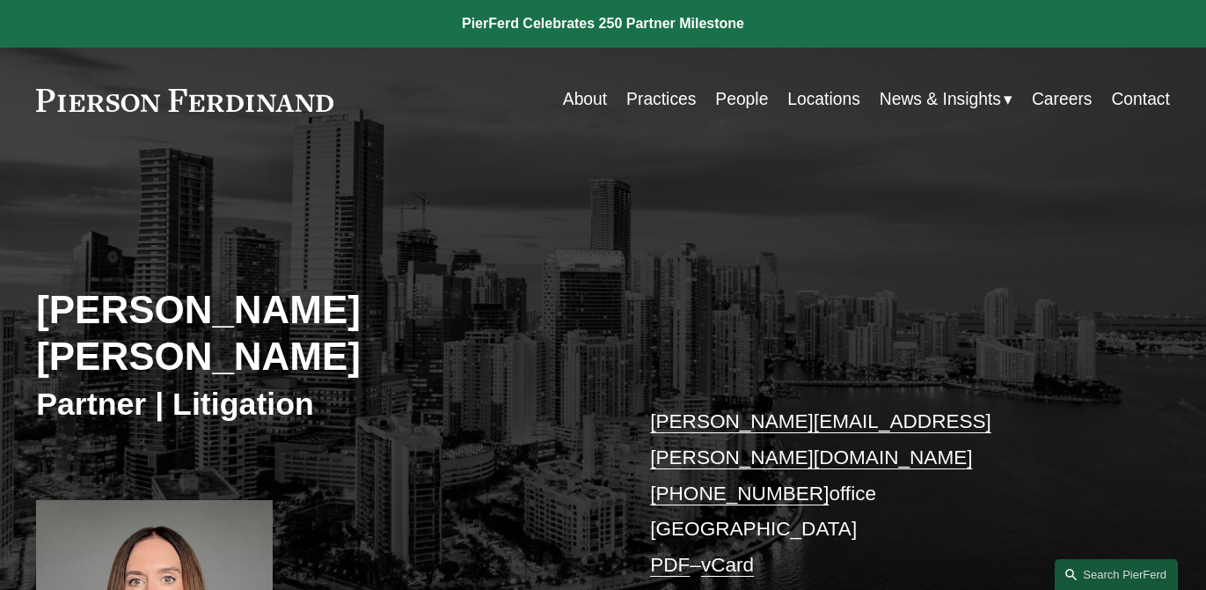
scroll to position [643, 0]
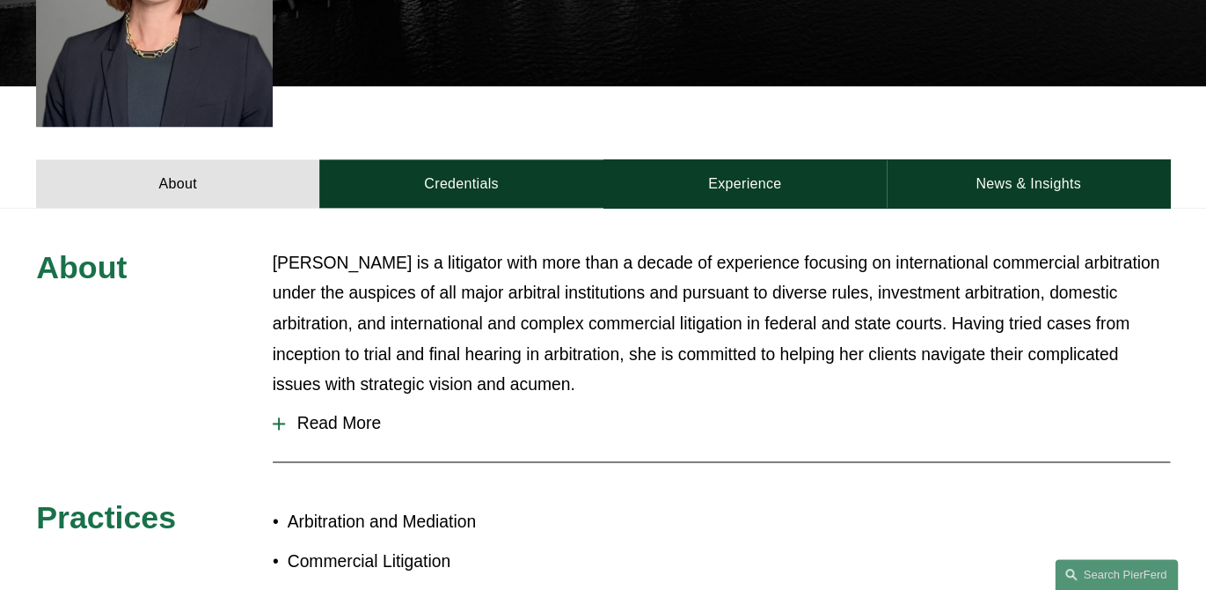
click at [319, 414] on span "Read More" at bounding box center [727, 423] width 885 height 19
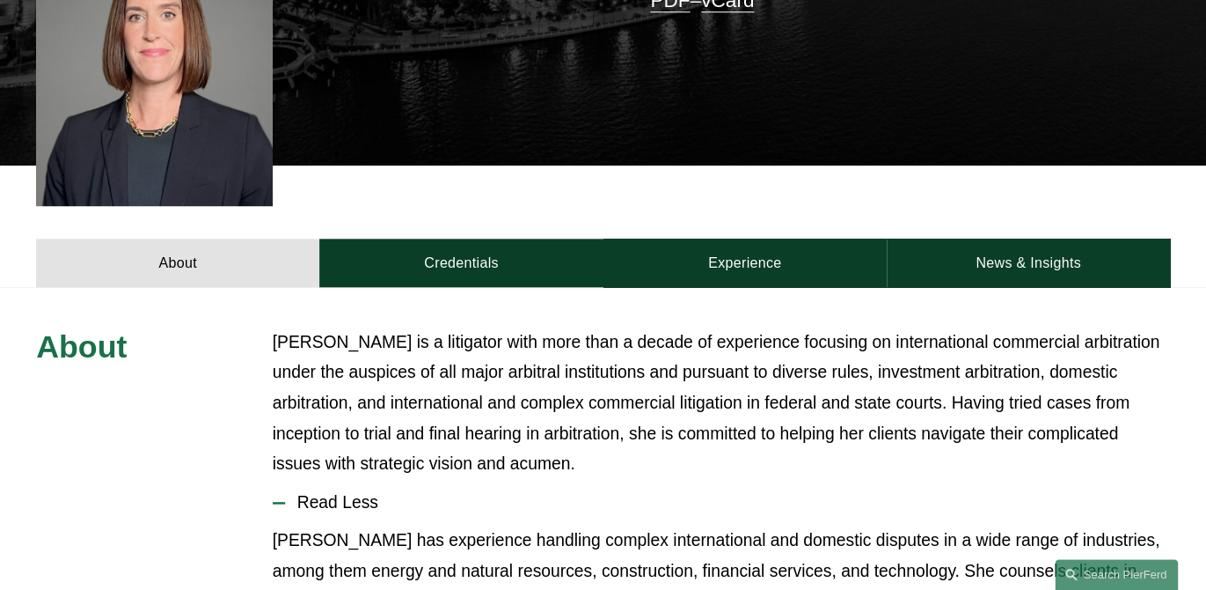
scroll to position [506, 0]
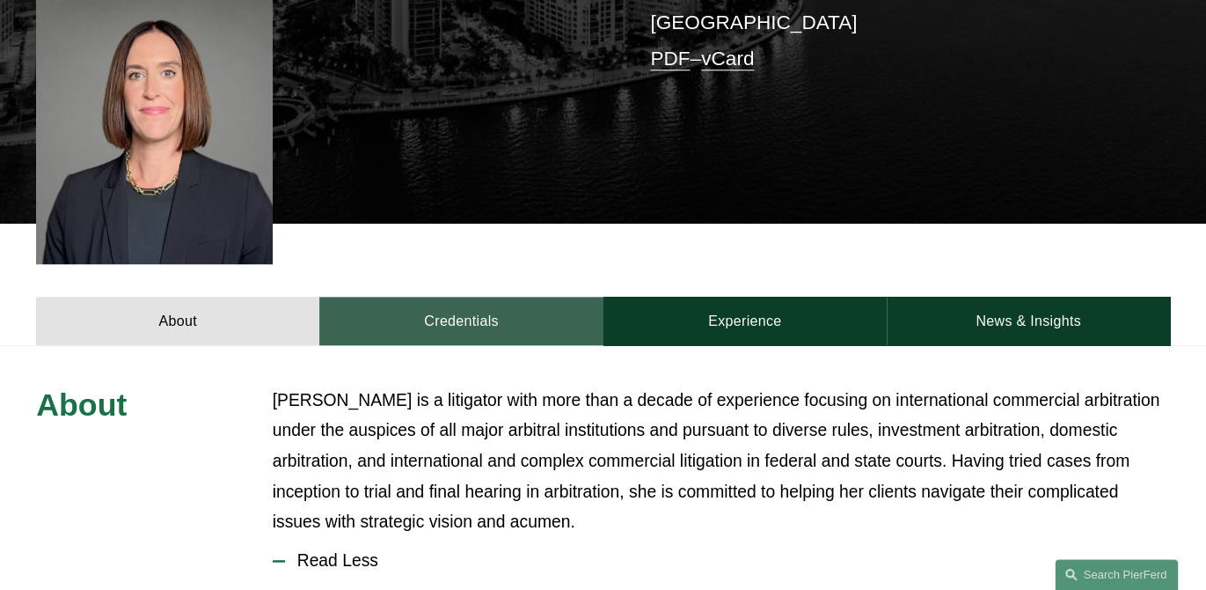
click at [467, 297] on link "Credentials" at bounding box center [460, 321] width 283 height 48
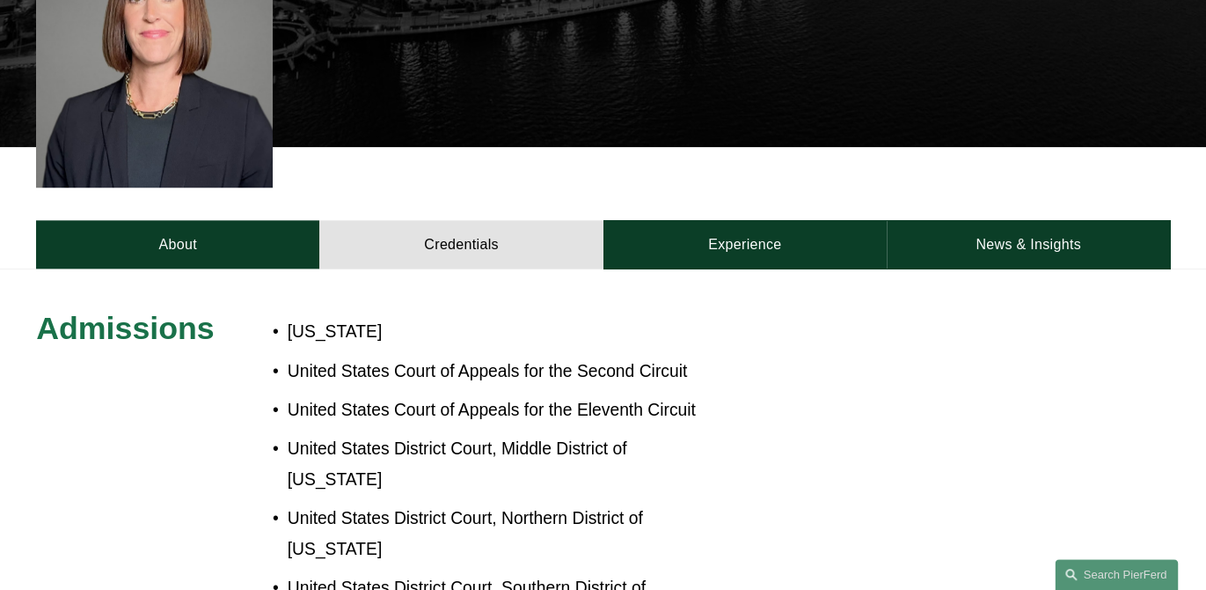
scroll to position [448, 0]
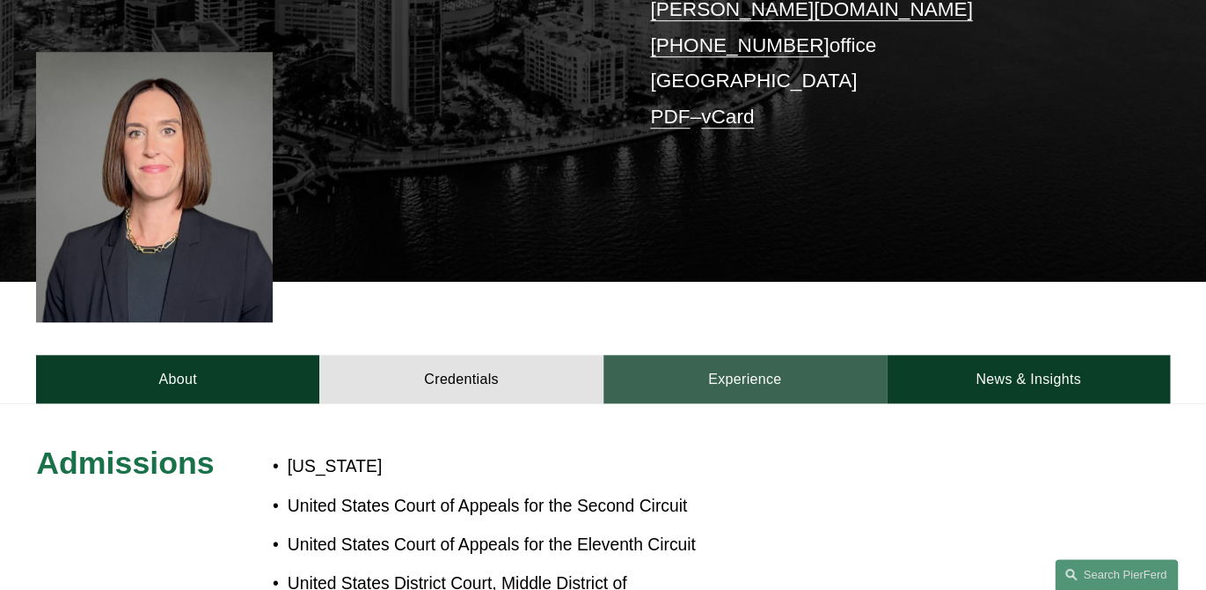
click at [701, 355] on link "Experience" at bounding box center [745, 379] width 283 height 48
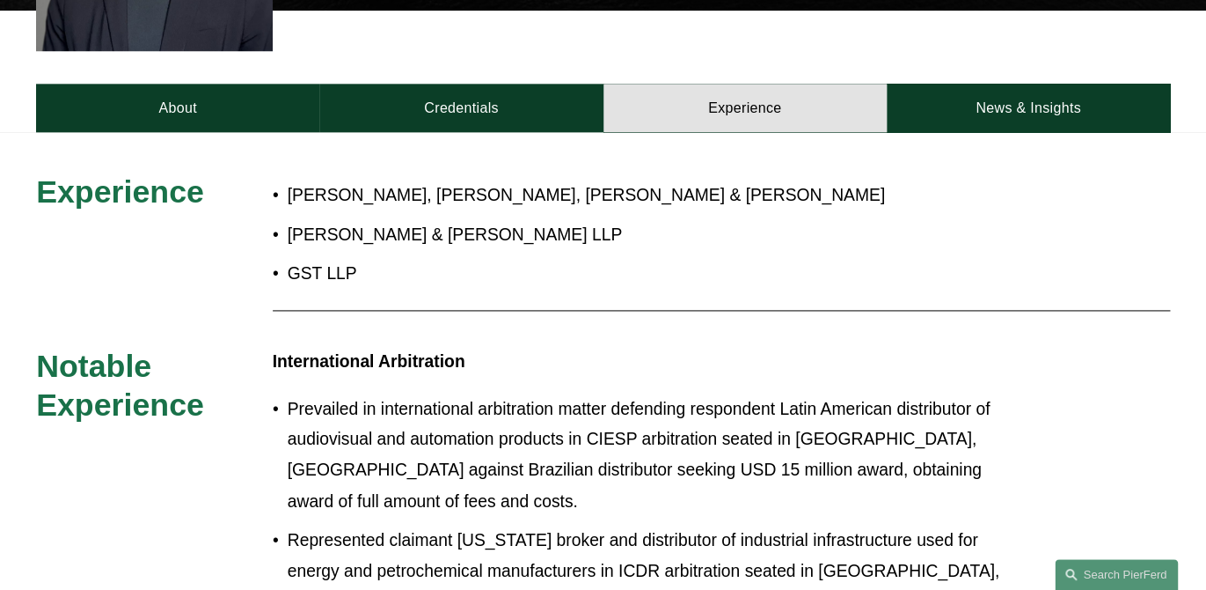
scroll to position [649, 0]
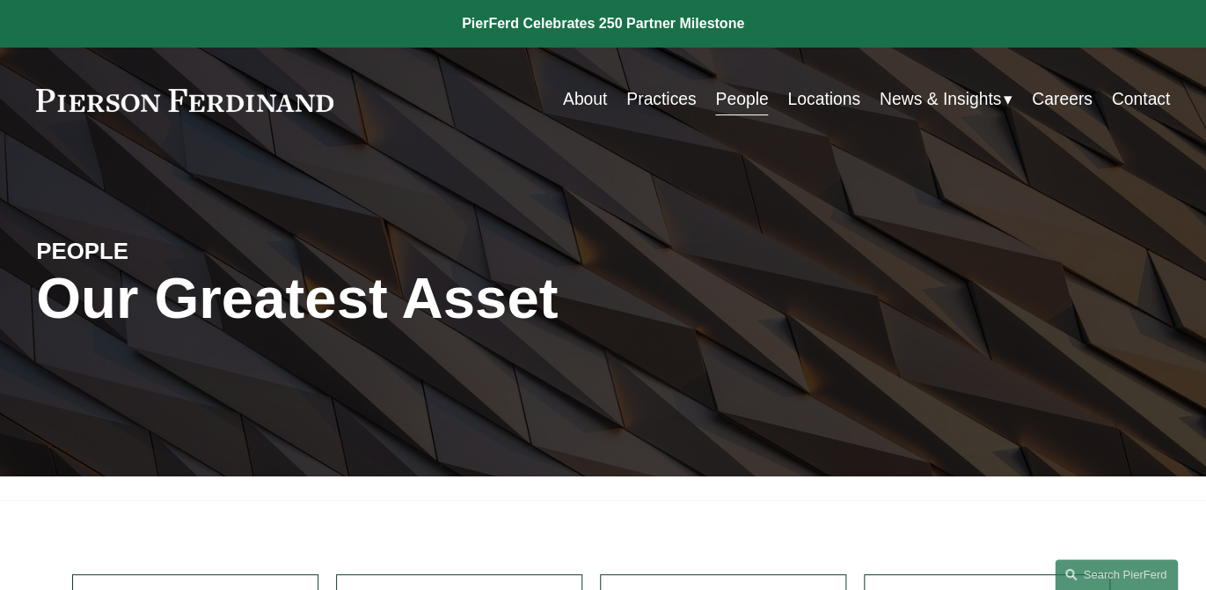
scroll to position [244, 0]
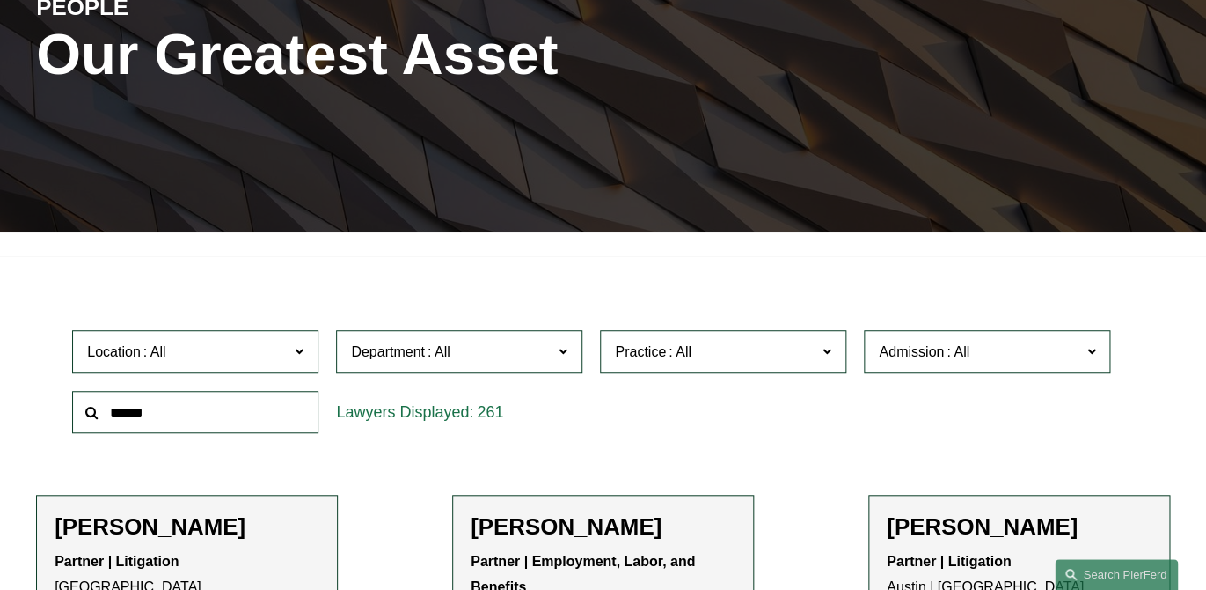
click at [260, 418] on input "text" at bounding box center [195, 412] width 246 height 43
type input "******"
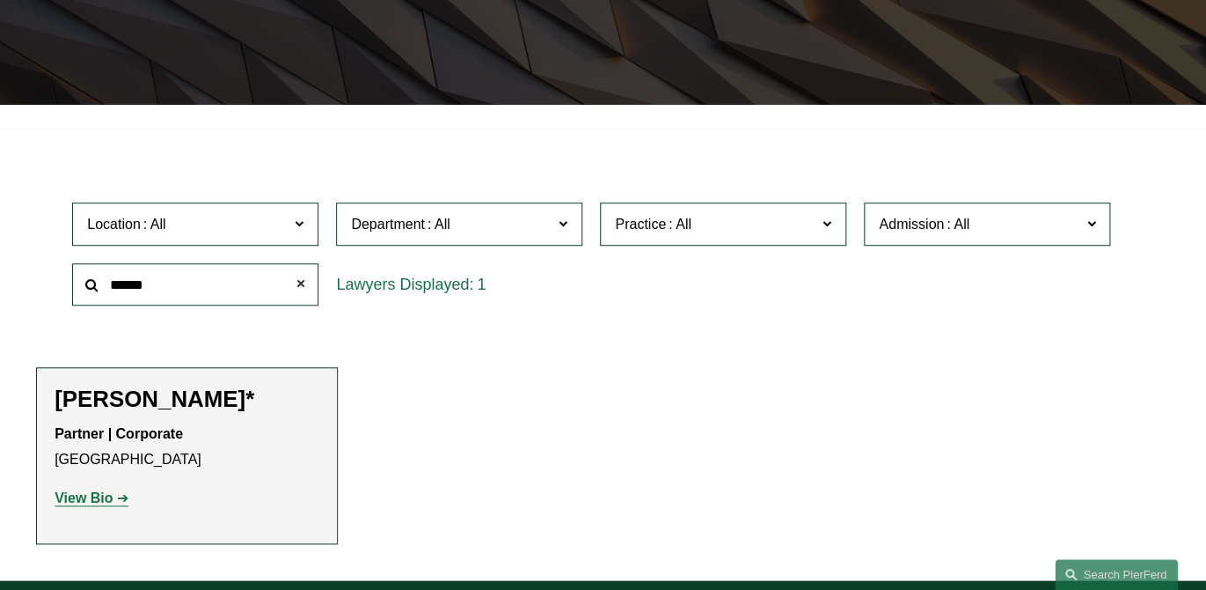
scroll to position [571, 0]
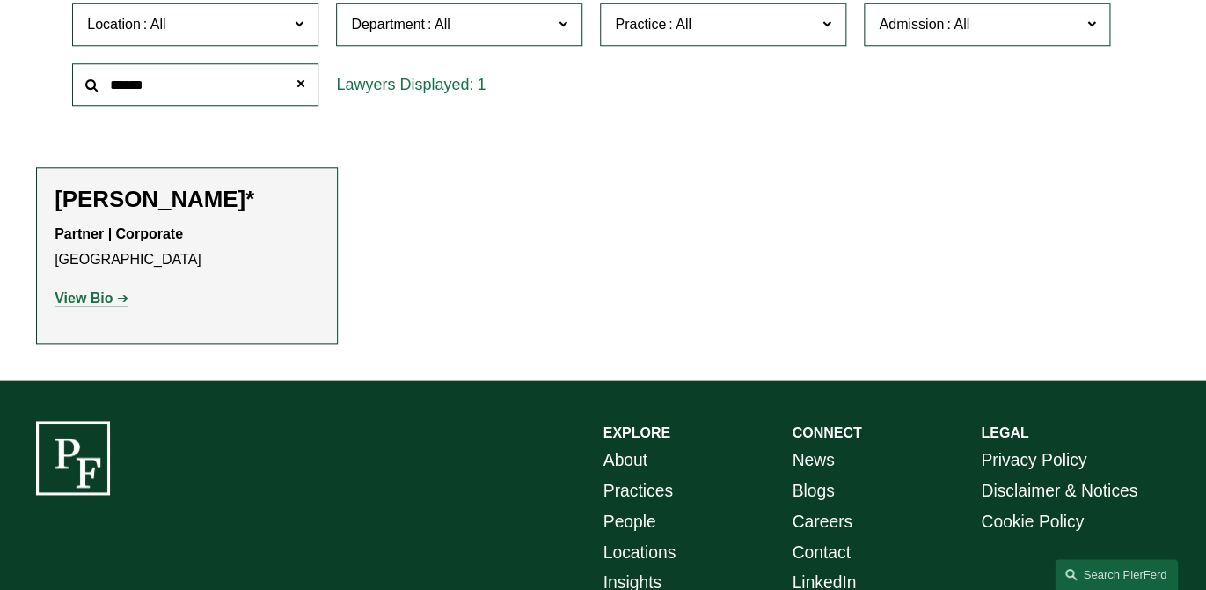
click at [77, 305] on strong "View Bio" at bounding box center [84, 297] width 58 height 15
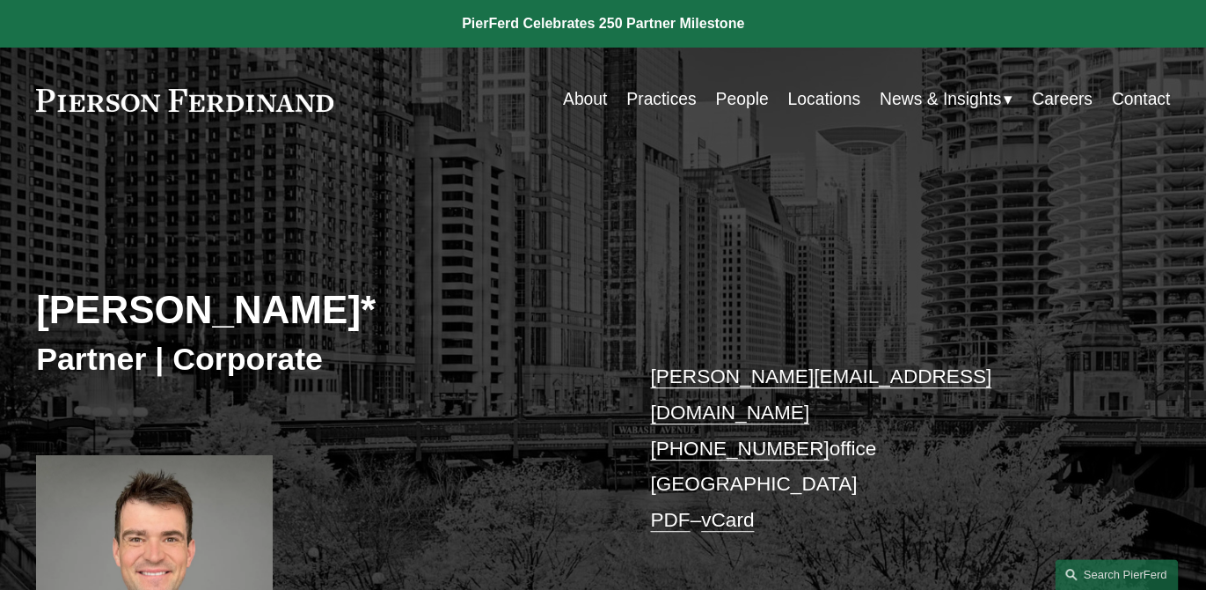
scroll to position [711, 0]
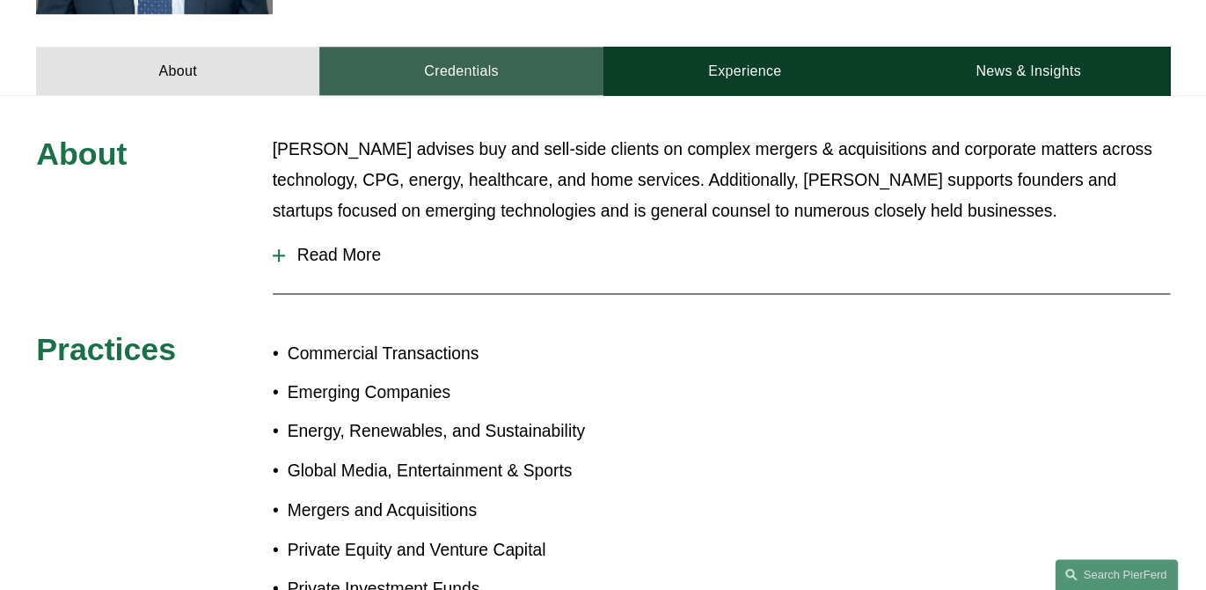
click at [491, 47] on link "Credentials" at bounding box center [460, 71] width 283 height 48
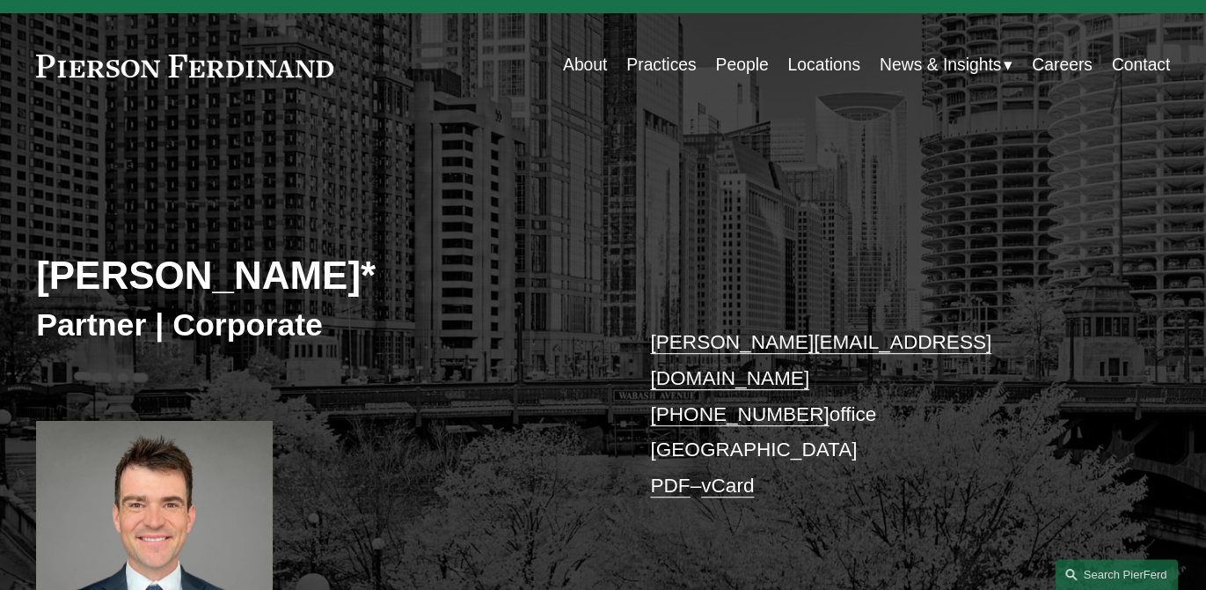
scroll to position [490, 0]
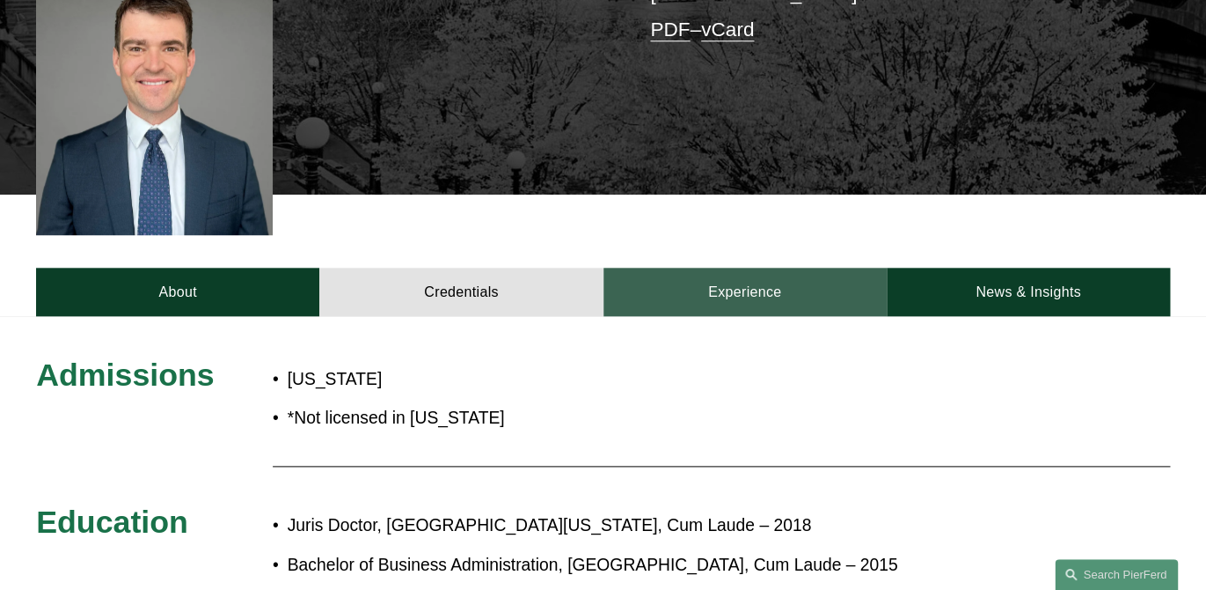
click at [766, 268] on link "Experience" at bounding box center [745, 292] width 283 height 48
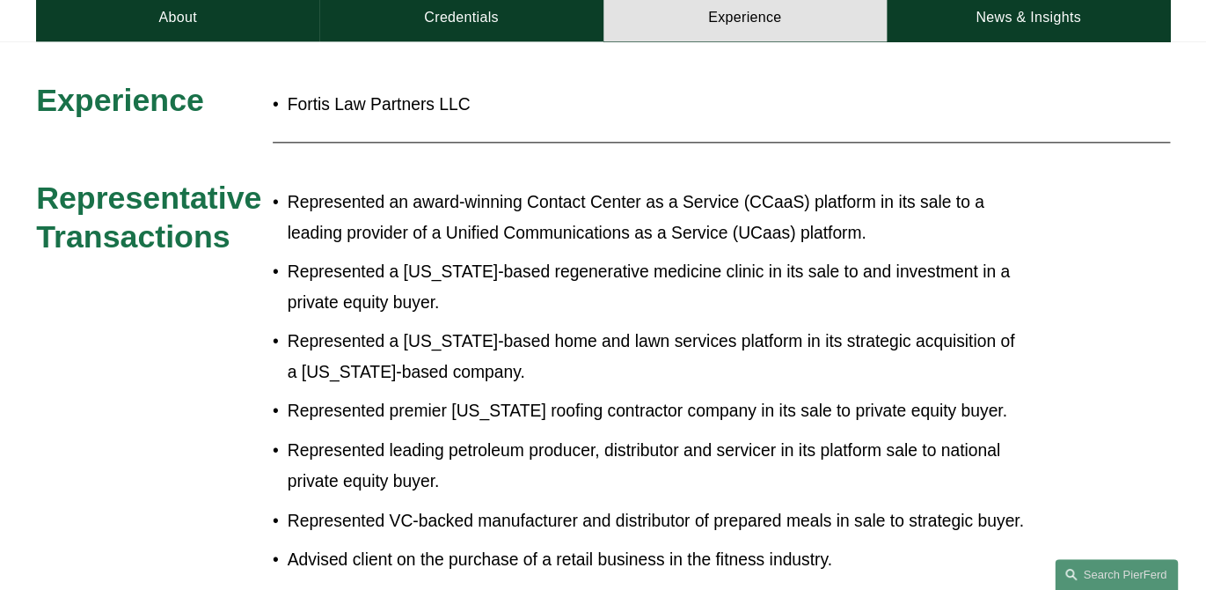
scroll to position [649, 0]
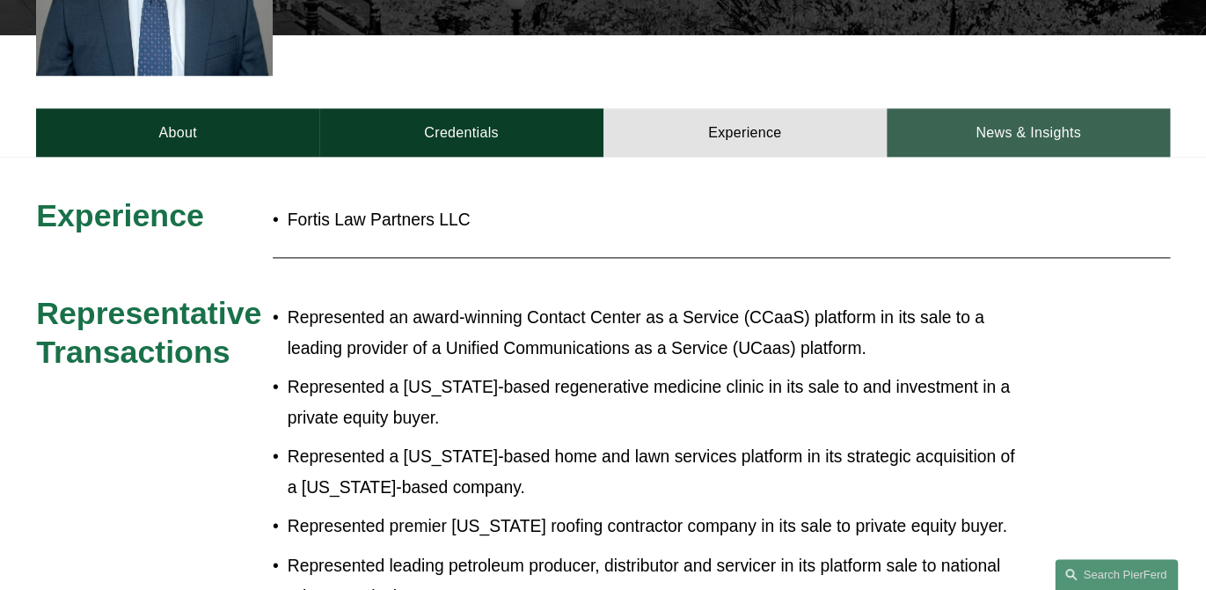
click at [1008, 111] on link "News & Insights" at bounding box center [1028, 132] width 283 height 48
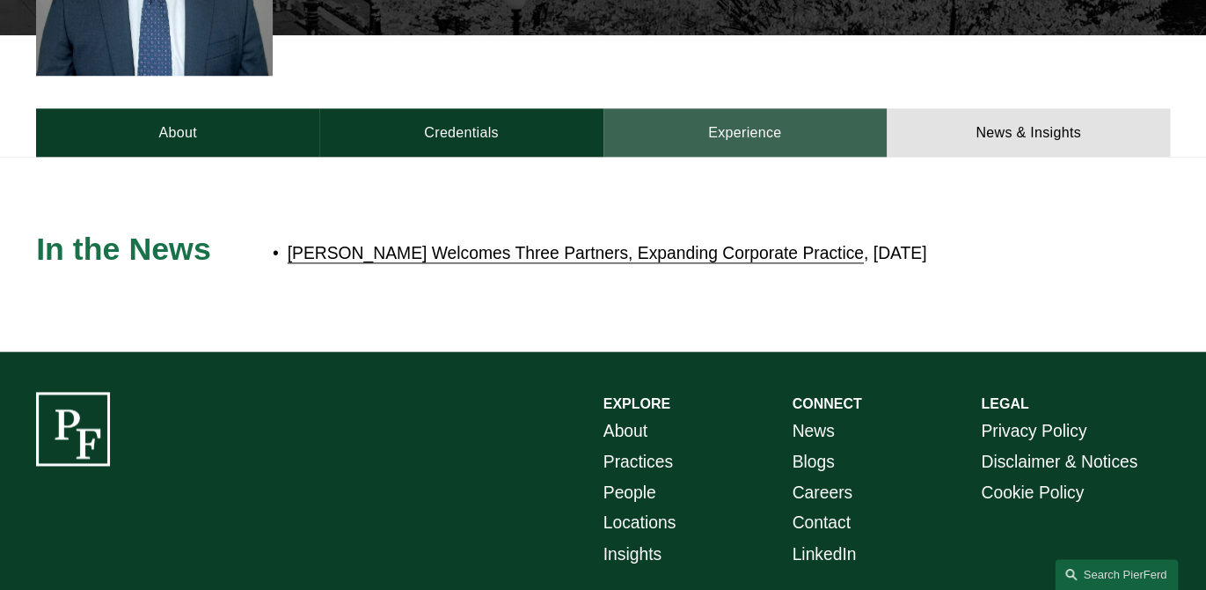
click at [778, 108] on link "Experience" at bounding box center [745, 132] width 283 height 48
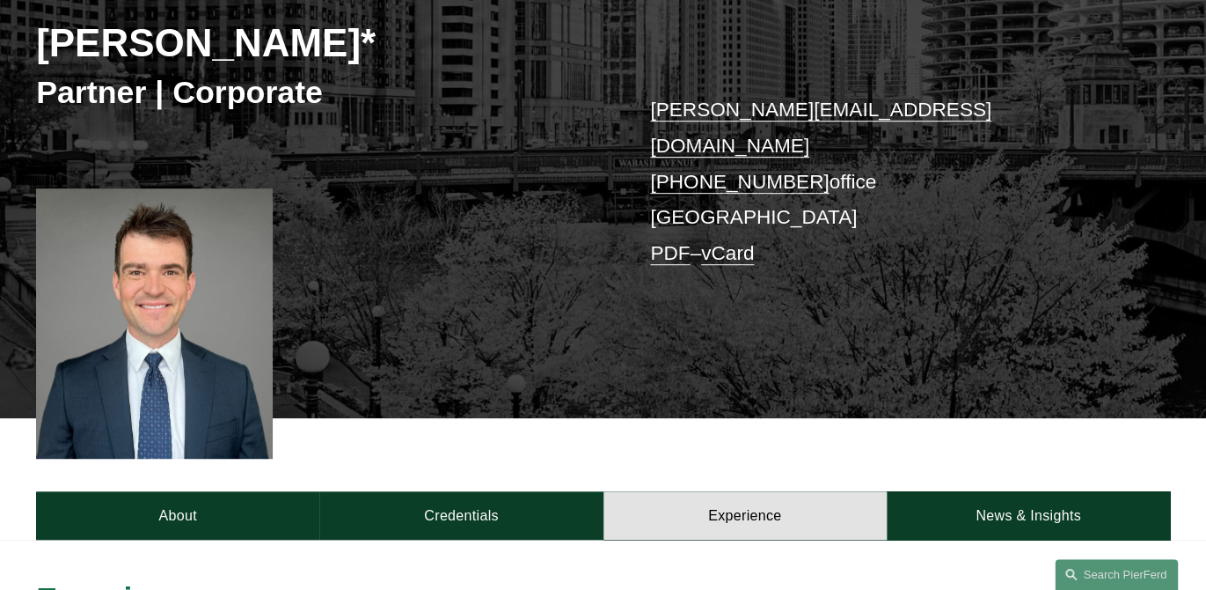
scroll to position [210, 0]
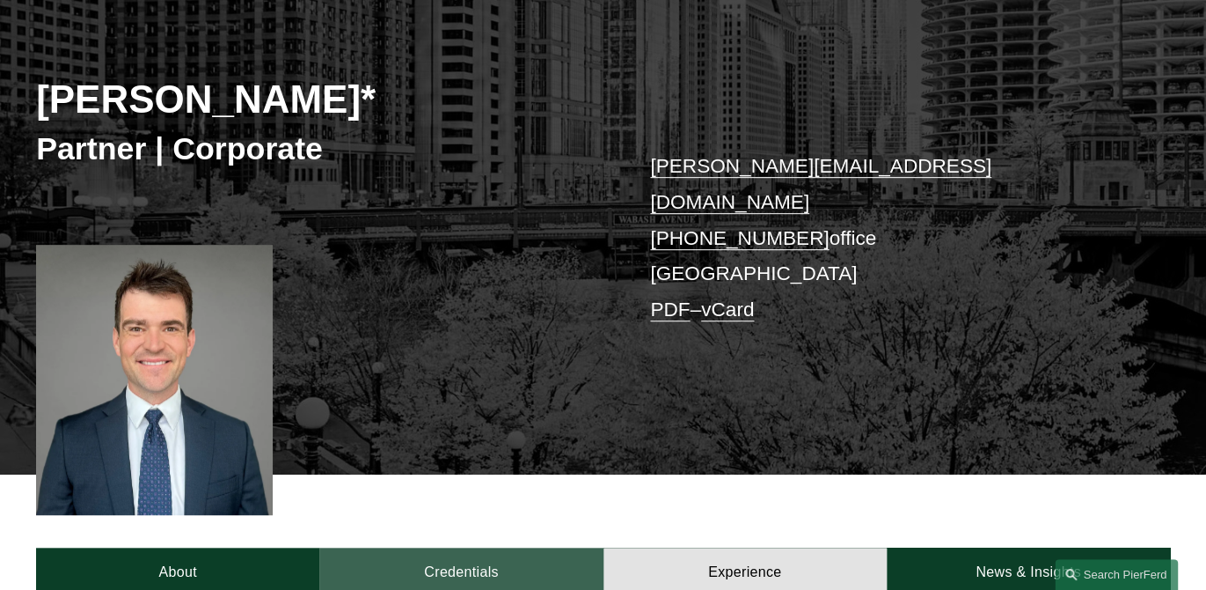
click at [497, 547] on link "Credentials" at bounding box center [460, 571] width 283 height 48
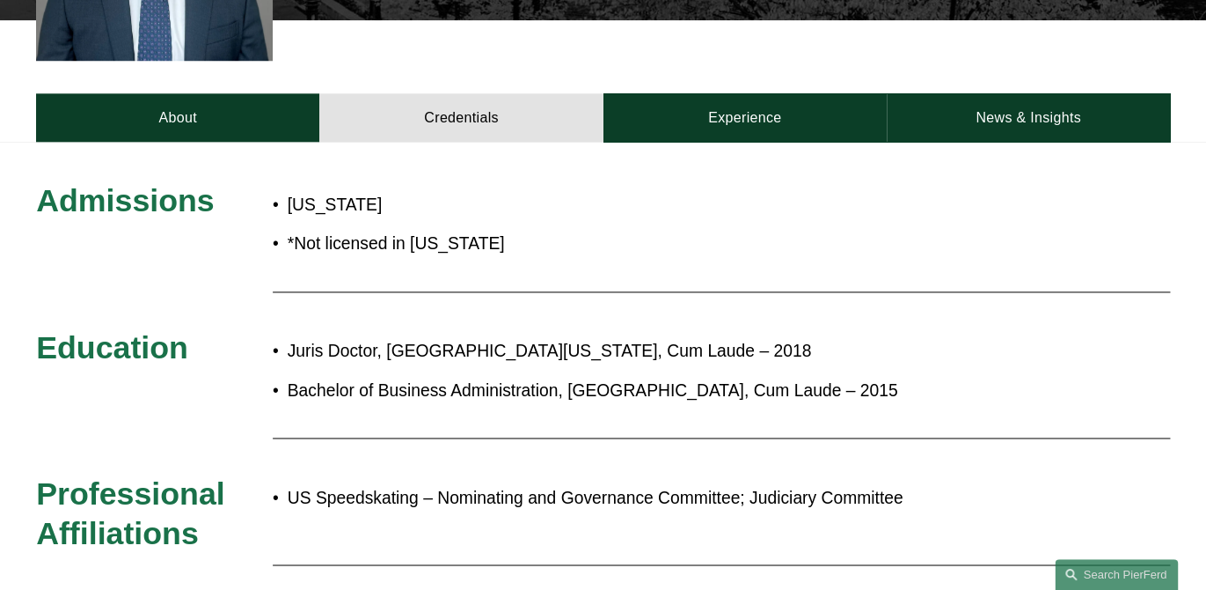
scroll to position [648, 0]
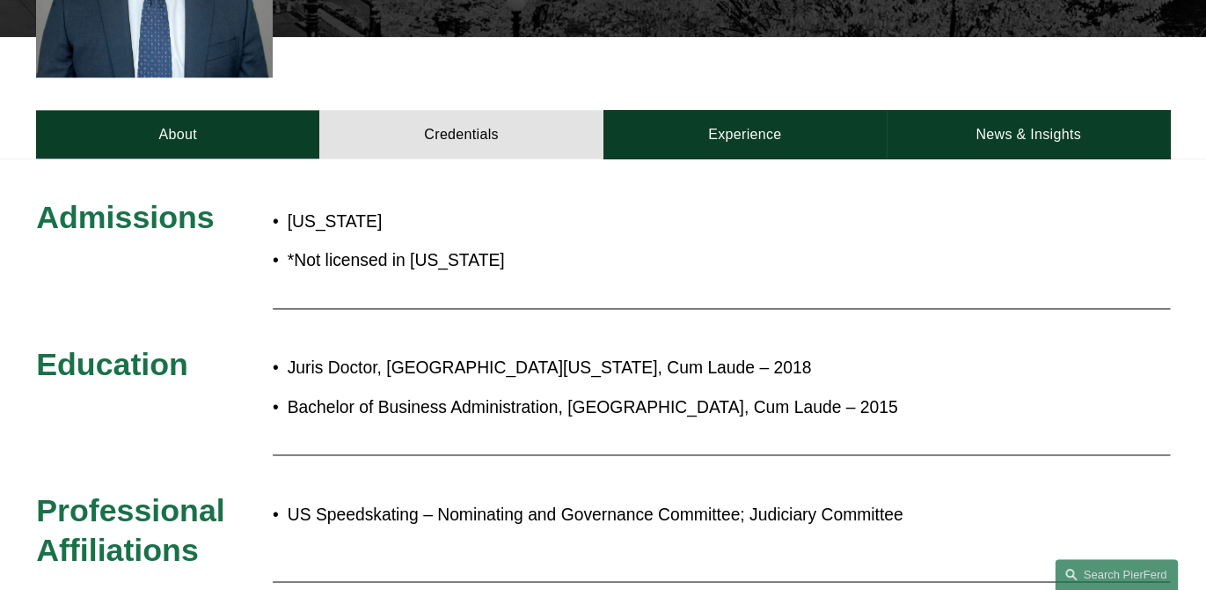
click at [256, 158] on div "Admissions Wisconsin *Not licensed in Illinois Education Juris Doctor, Universi…" at bounding box center [603, 458] width 1206 height 601
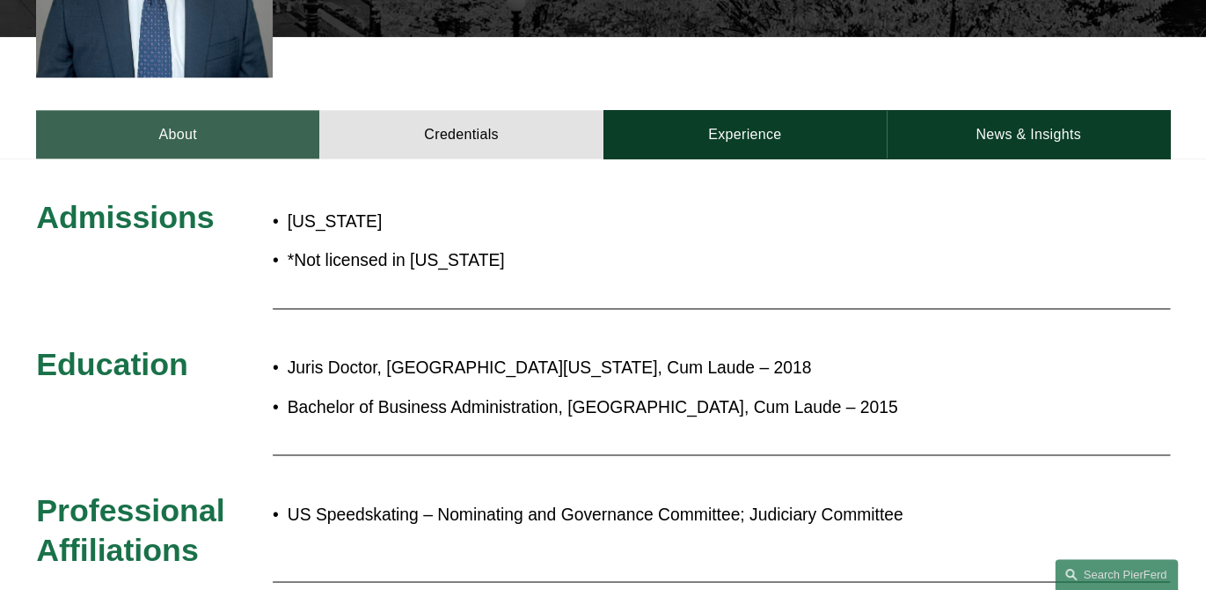
click at [248, 121] on link "About" at bounding box center [177, 134] width 283 height 48
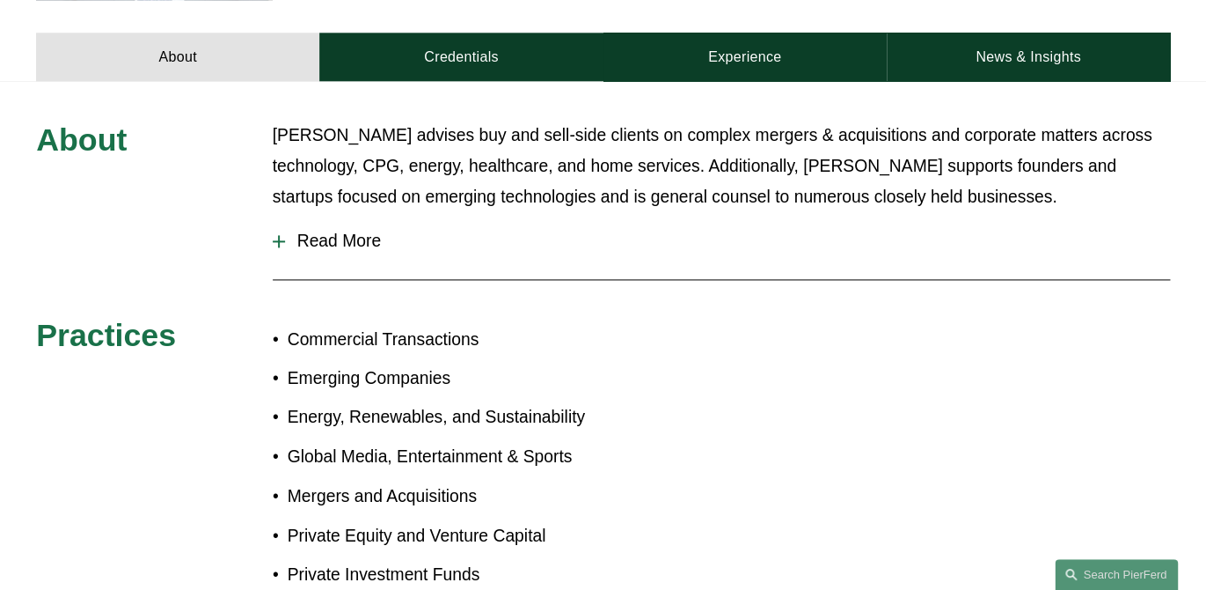
scroll to position [802, 0]
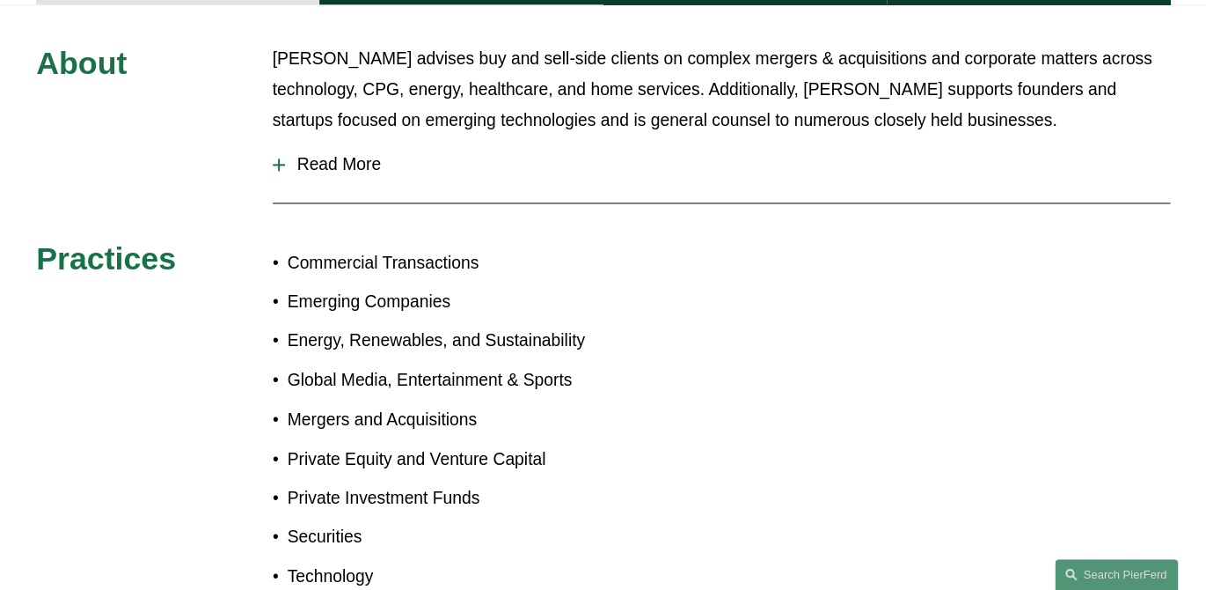
click at [448, 365] on p "Global Media, Entertainment & Sports" at bounding box center [446, 380] width 316 height 31
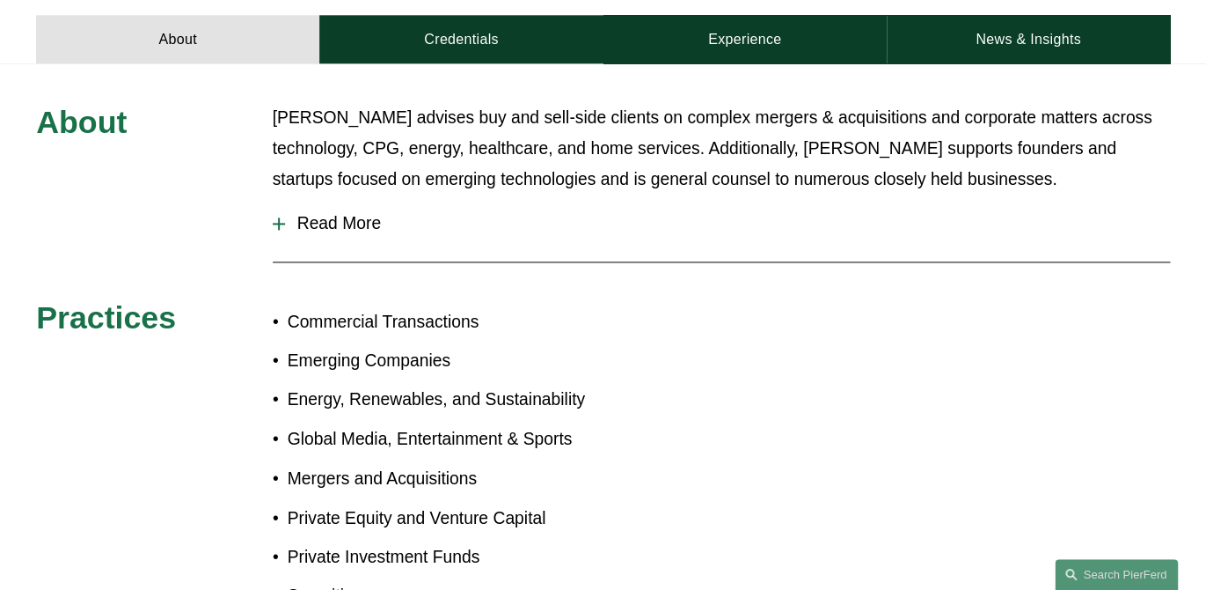
scroll to position [638, 0]
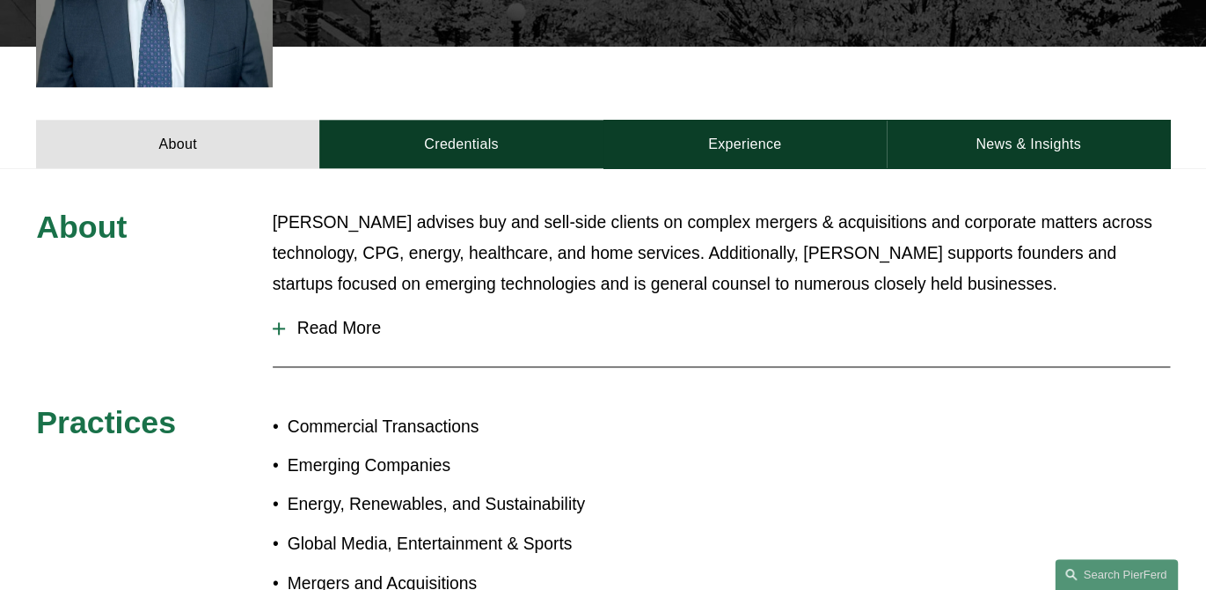
click at [349, 305] on button "Read More" at bounding box center [722, 328] width 898 height 46
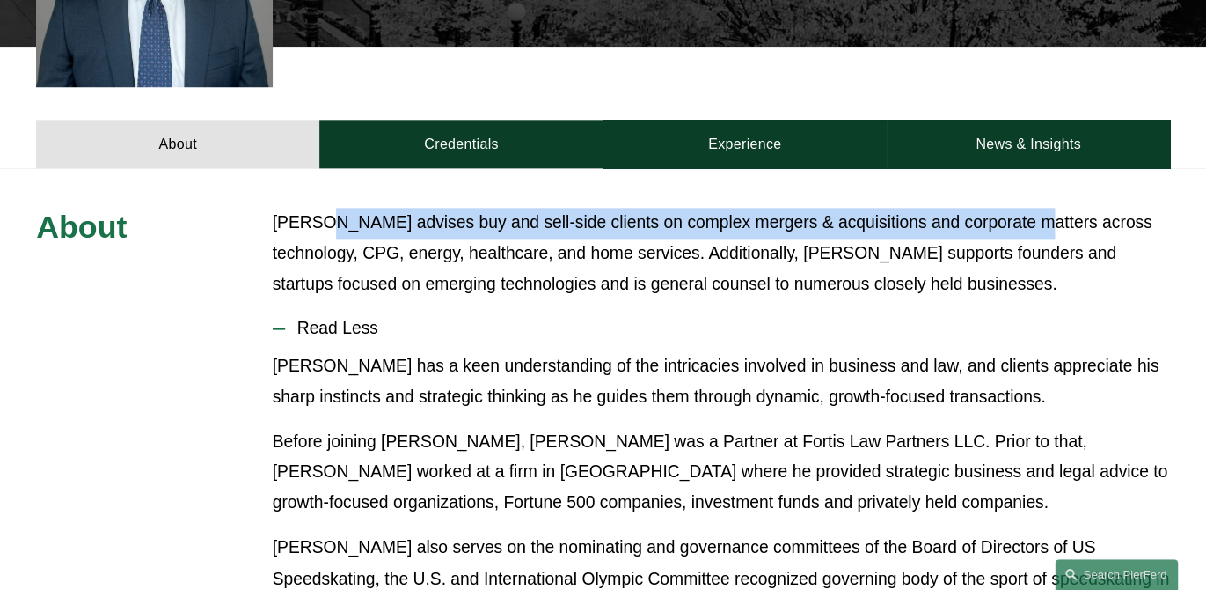
drag, startPoint x: 330, startPoint y: 190, endPoint x: 1018, endPoint y: 183, distance: 688.2
click at [1024, 208] on p "Connor advises buy and sell-side clients on complex mergers & acquisitions and …" at bounding box center [722, 254] width 898 height 92
copy p "advises buy and sell-side clients on complex mergers & acquisitions and corpora…"
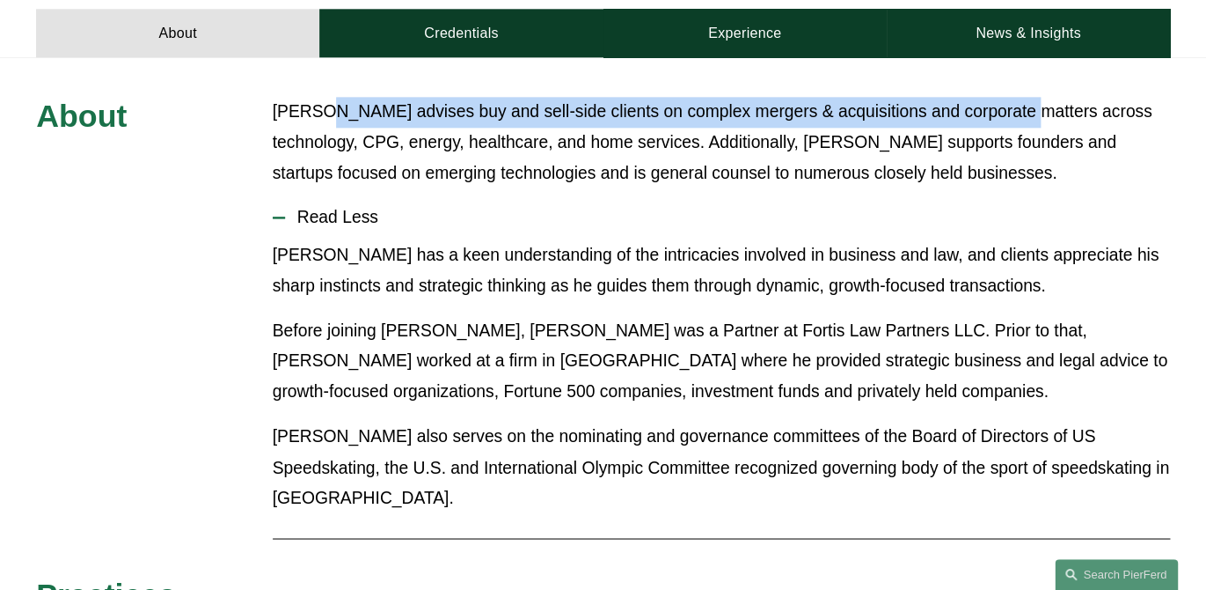
scroll to position [612, 0]
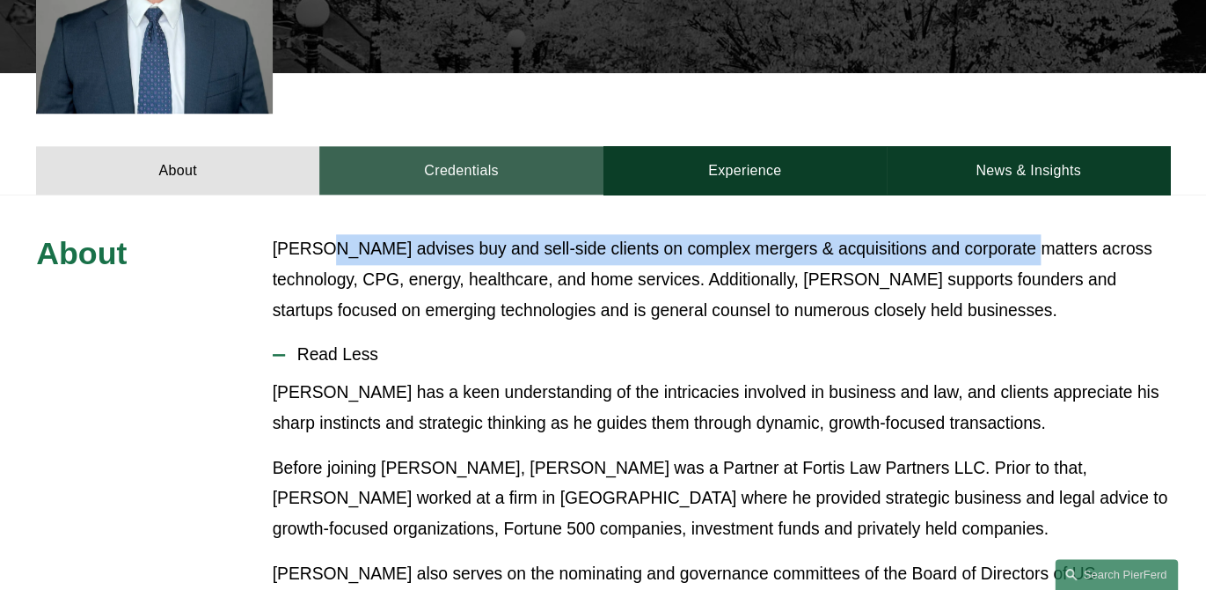
click at [502, 146] on link "Credentials" at bounding box center [460, 170] width 283 height 48
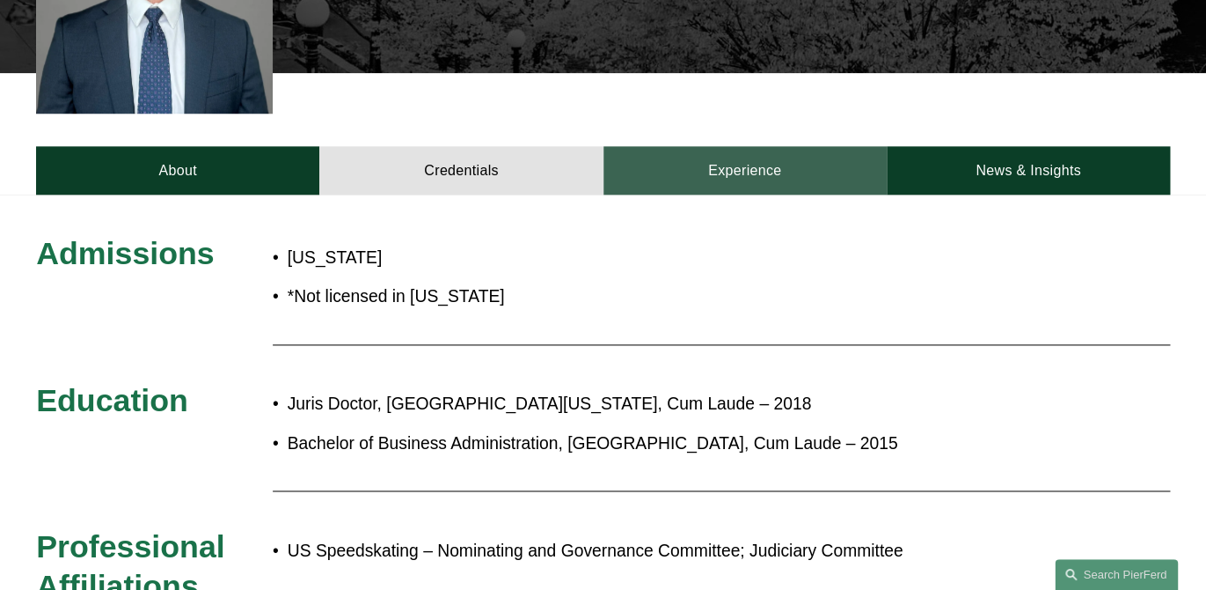
click at [701, 146] on link "Experience" at bounding box center [745, 170] width 283 height 48
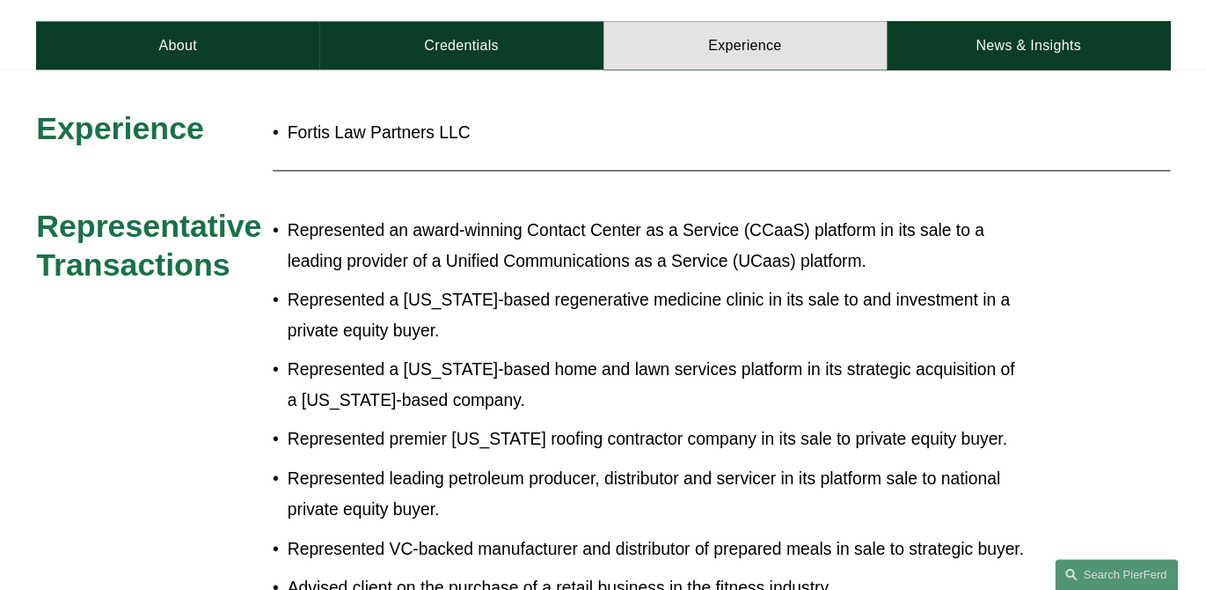
scroll to position [884, 0]
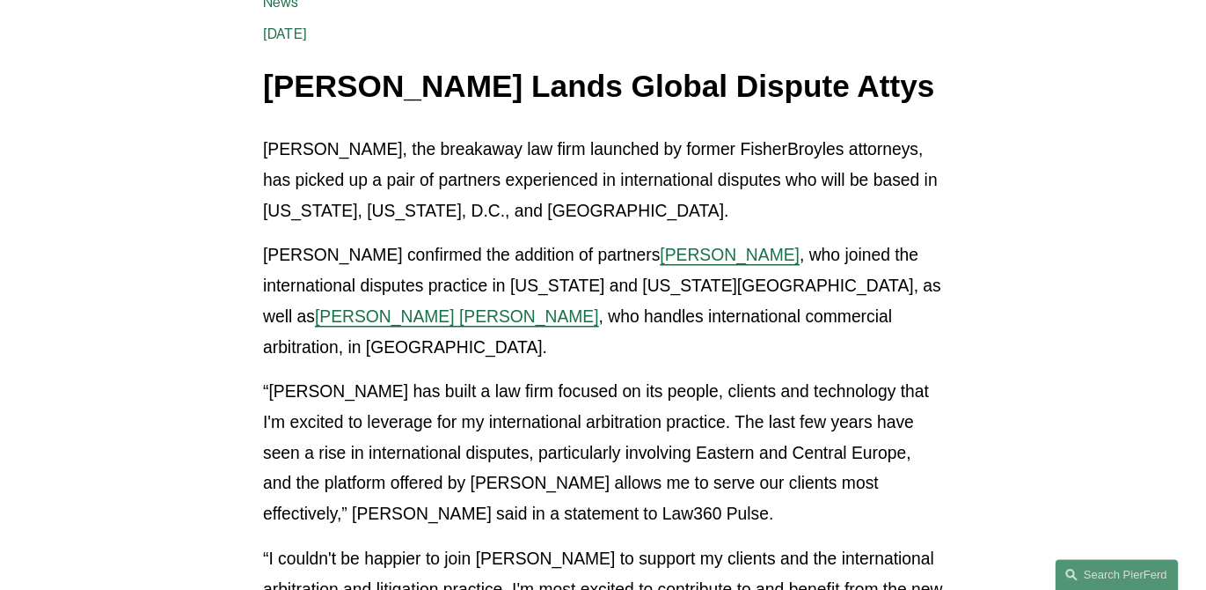
scroll to position [279, 0]
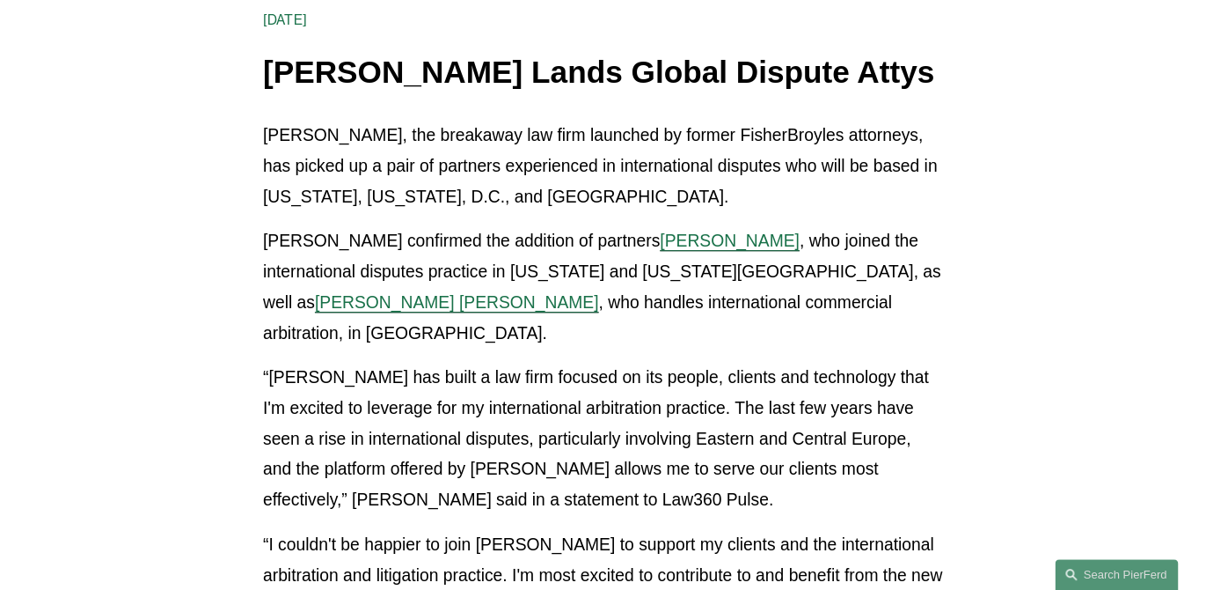
click at [261, 441] on div "[PERSON_NAME], the breakaway law firm launched by former FisherBroyles attorney…" at bounding box center [603, 409] width 710 height 576
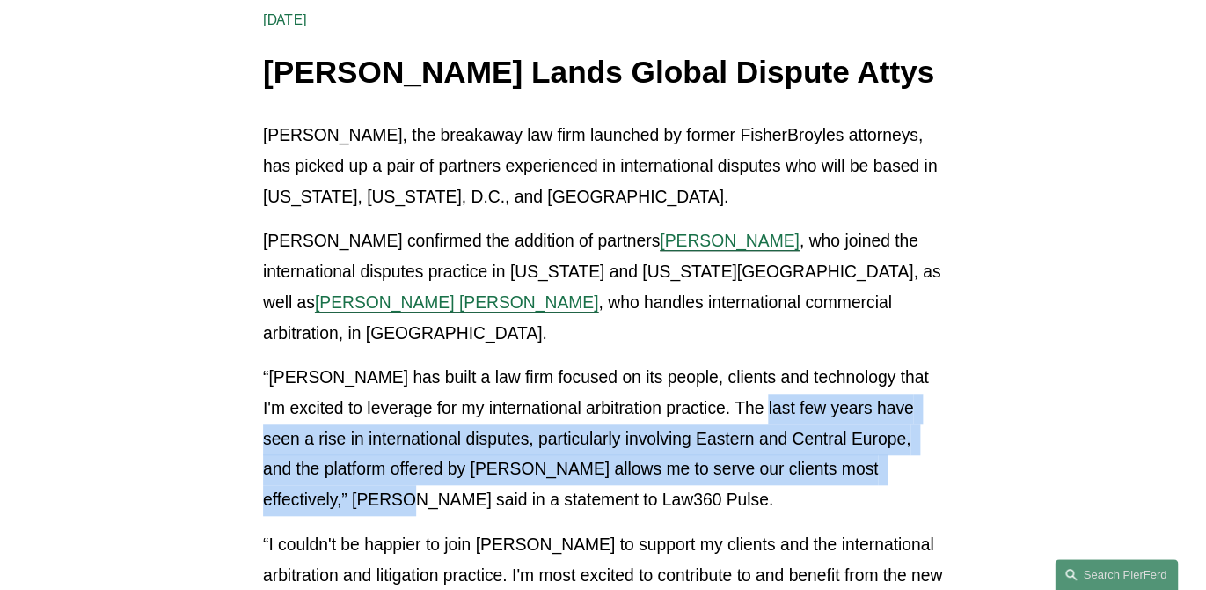
drag, startPoint x: 343, startPoint y: 475, endPoint x: 745, endPoint y: 373, distance: 414.9
click at [745, 373] on p "“[PERSON_NAME] has built a law firm focused on its people, clients and technolo…" at bounding box center [603, 439] width 680 height 153
copy p "The last few years have seen a rise in international disputes, particularly inv…"
